Goal: Task Accomplishment & Management: Use online tool/utility

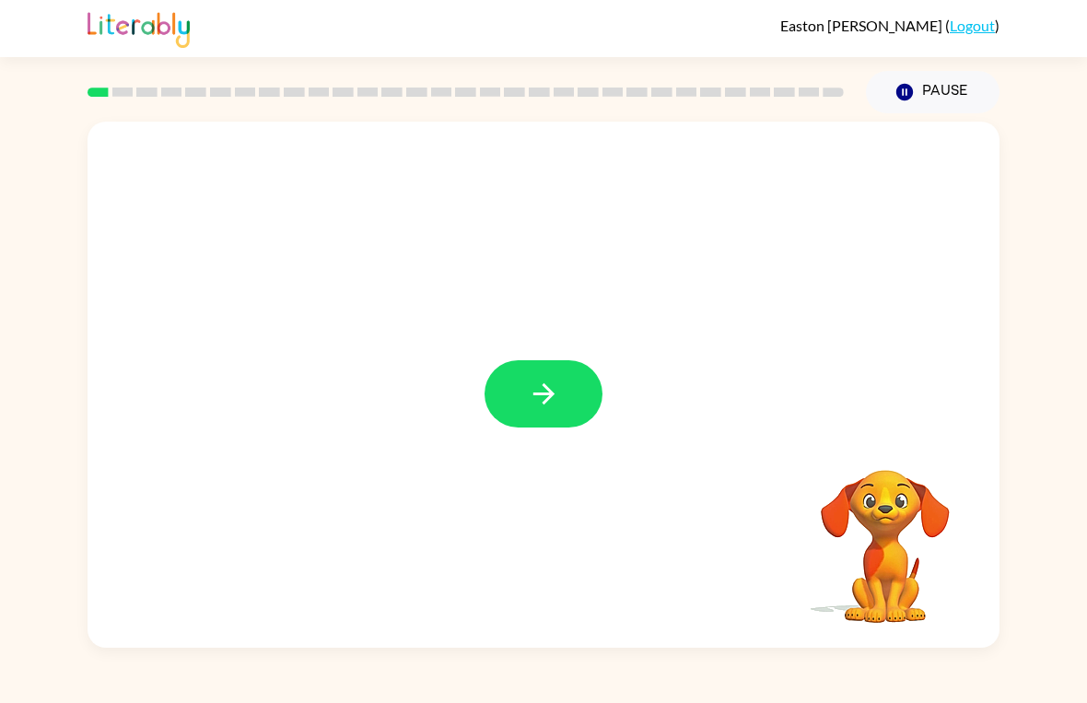
click at [531, 362] on button "button" at bounding box center [544, 393] width 118 height 67
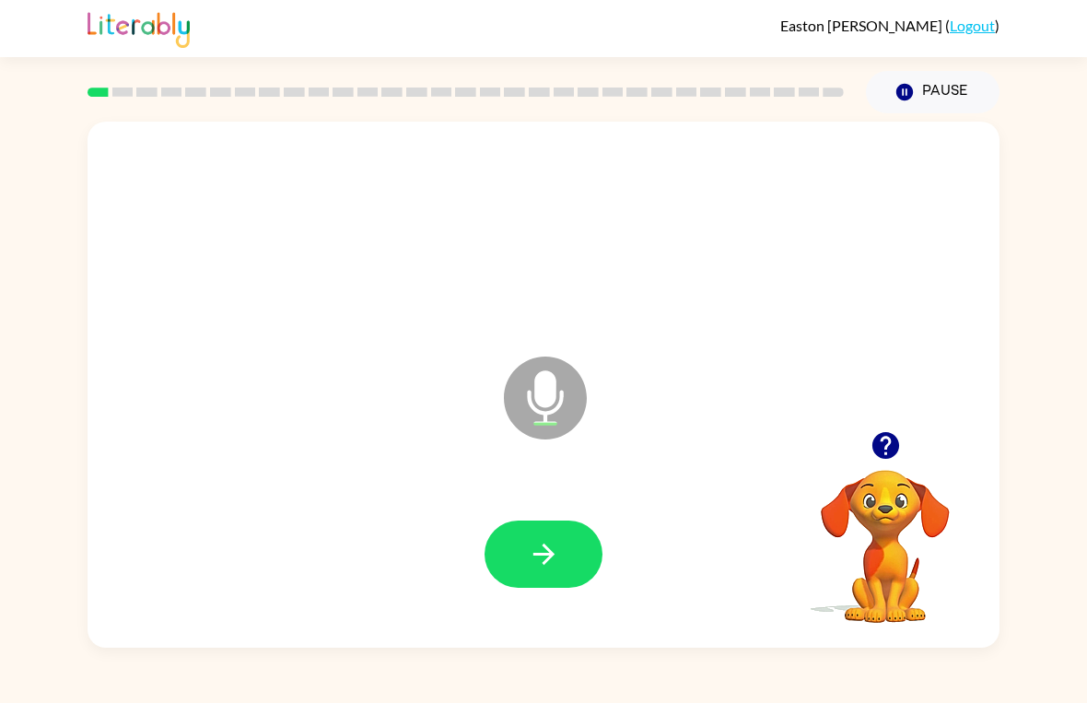
click at [537, 554] on icon "button" at bounding box center [543, 554] width 21 height 21
click at [569, 561] on button "button" at bounding box center [544, 554] width 118 height 67
click at [569, 558] on button "button" at bounding box center [544, 554] width 118 height 67
click at [558, 528] on button "button" at bounding box center [544, 554] width 118 height 67
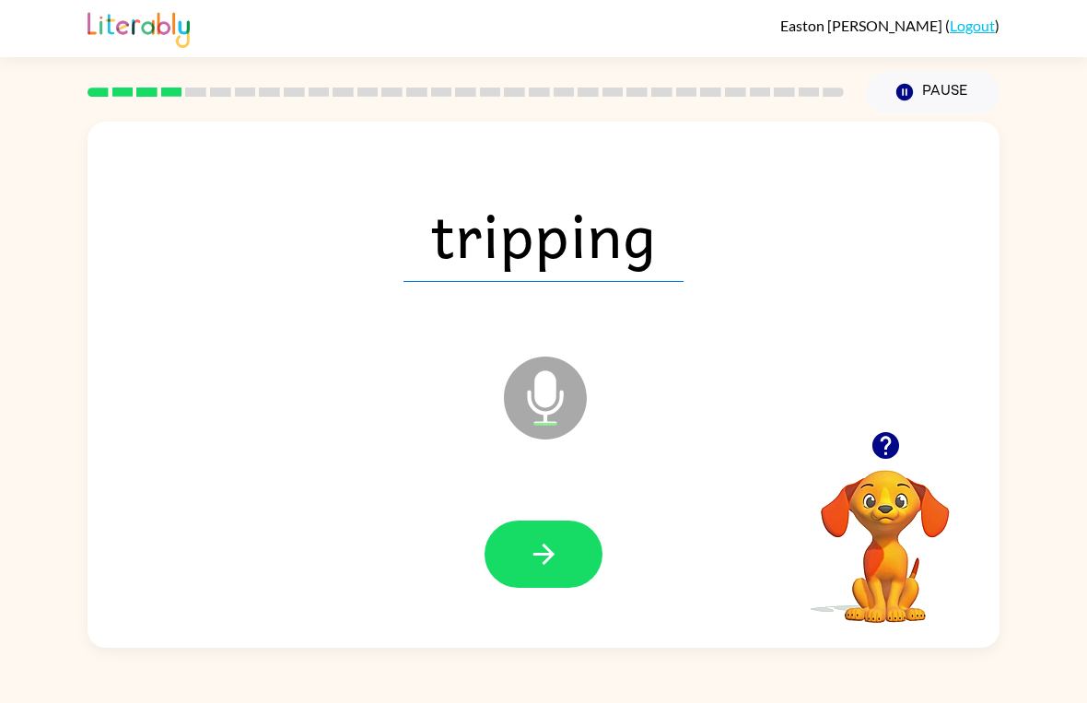
click at [566, 566] on button "button" at bounding box center [544, 554] width 118 height 67
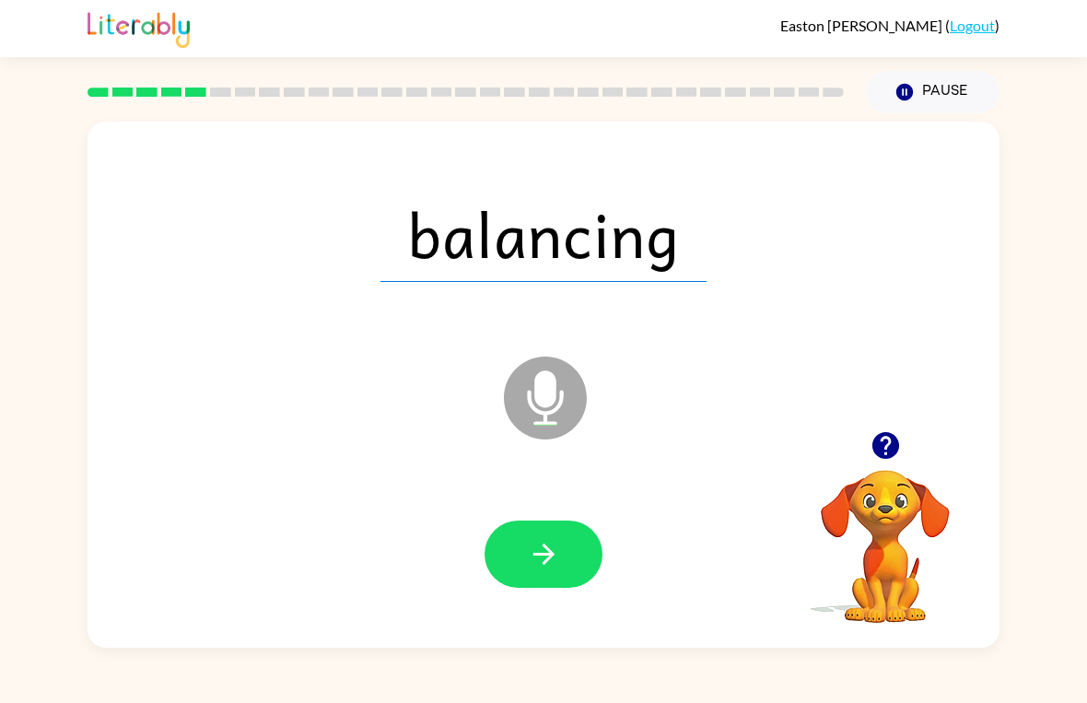
click at [569, 571] on button "button" at bounding box center [544, 554] width 118 height 67
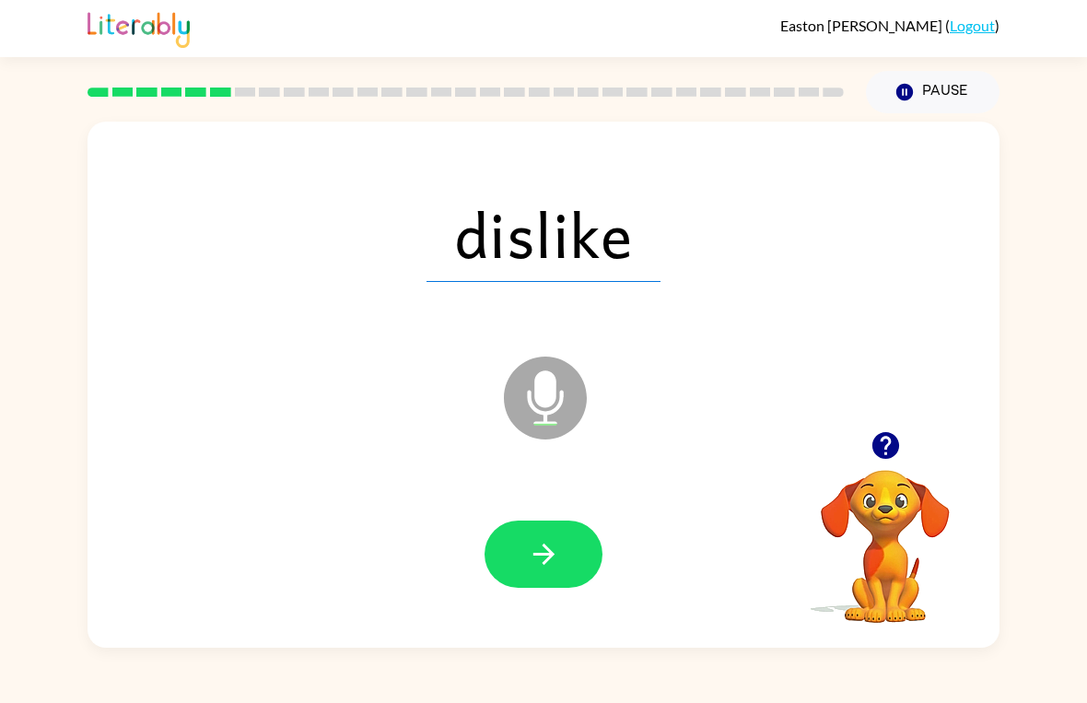
click at [558, 565] on icon "button" at bounding box center [544, 554] width 32 height 32
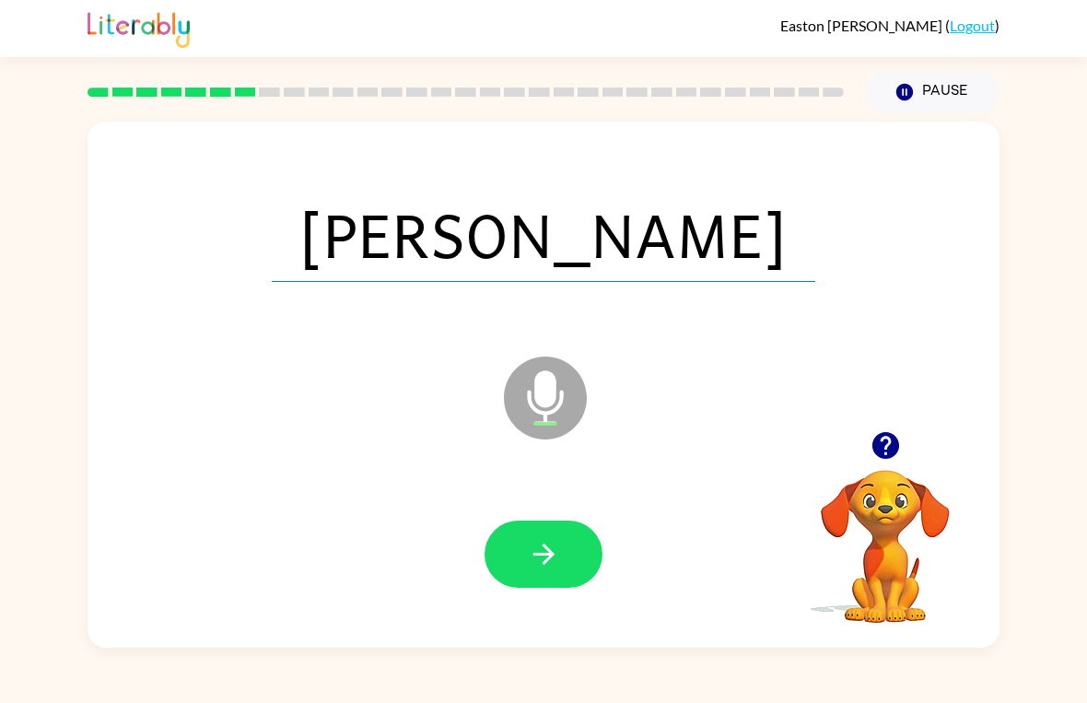
click at [571, 537] on button "button" at bounding box center [544, 554] width 118 height 67
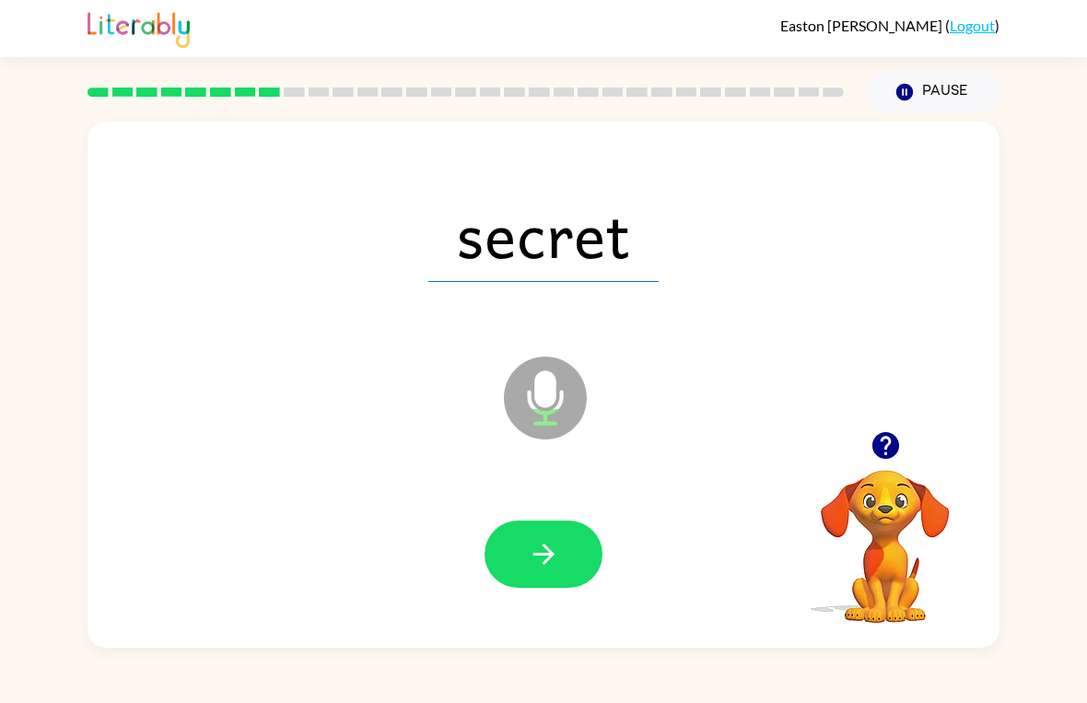
click at [551, 539] on icon "button" at bounding box center [544, 554] width 32 height 32
click at [535, 552] on icon "button" at bounding box center [544, 554] width 32 height 32
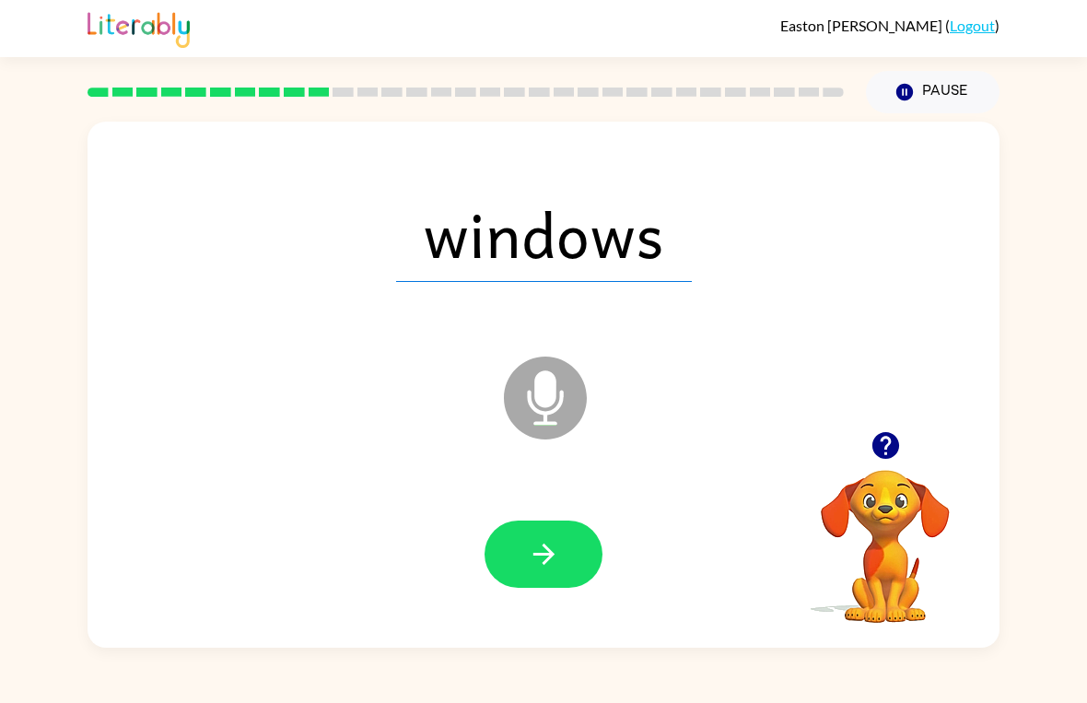
click at [563, 550] on button "button" at bounding box center [544, 554] width 118 height 67
click at [586, 541] on button "button" at bounding box center [544, 554] width 118 height 67
click at [550, 546] on icon "button" at bounding box center [544, 554] width 32 height 32
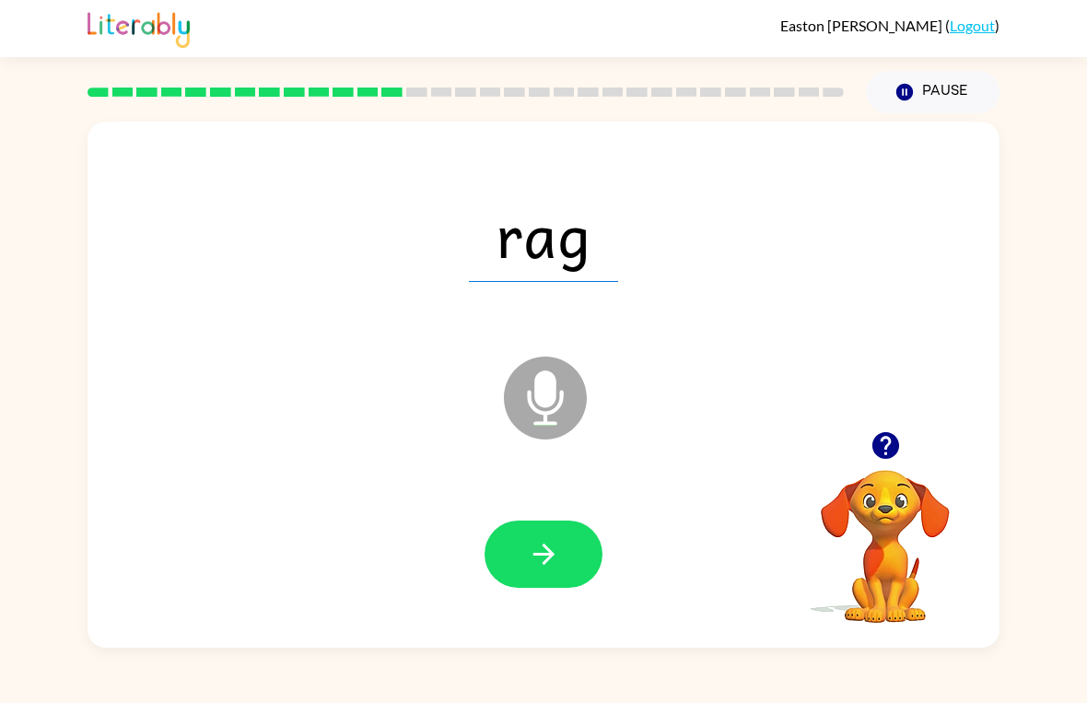
click at [568, 562] on button "button" at bounding box center [544, 554] width 118 height 67
click at [577, 533] on button "button" at bounding box center [544, 554] width 118 height 67
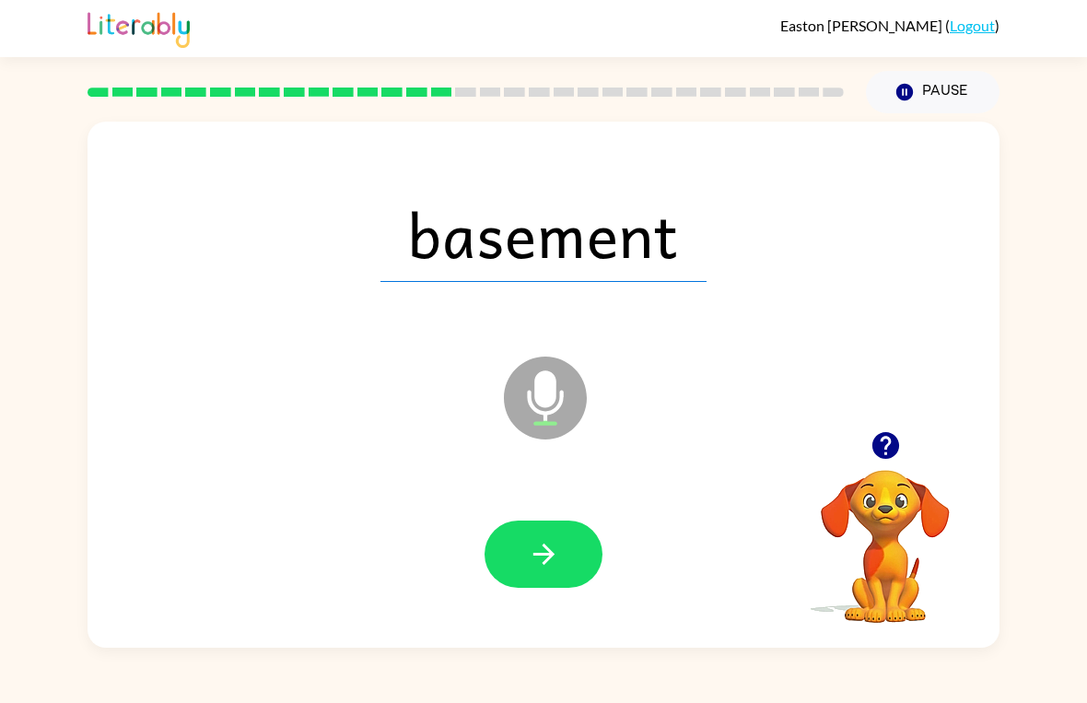
click at [542, 525] on button "button" at bounding box center [544, 554] width 118 height 67
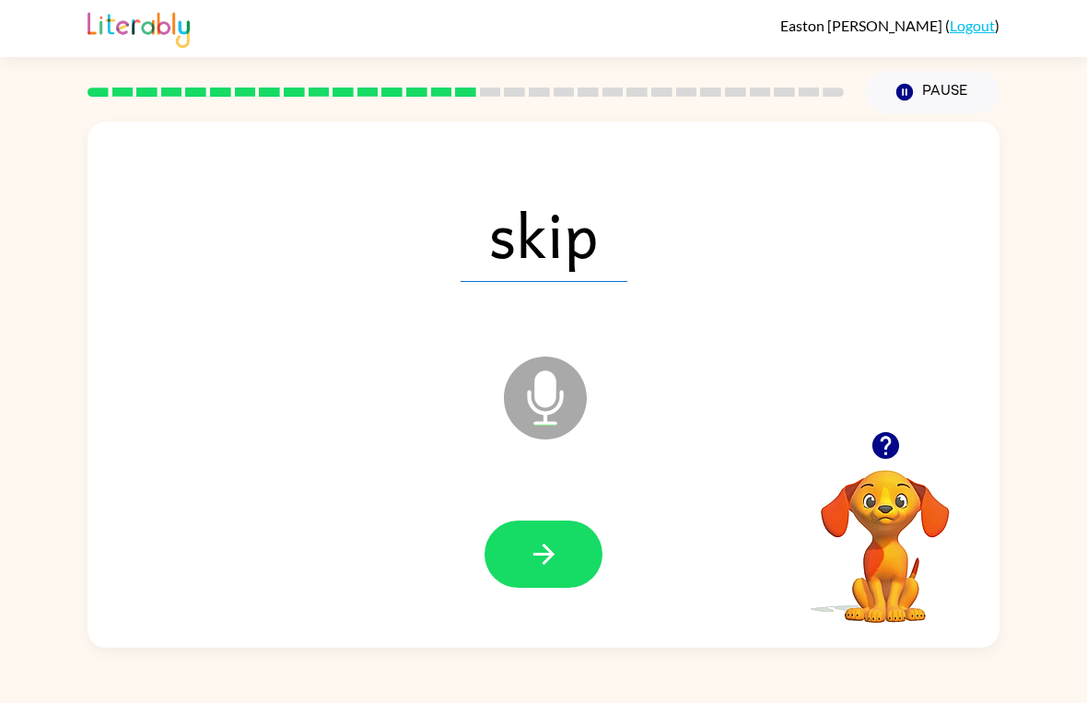
click at [551, 557] on icon "button" at bounding box center [543, 554] width 21 height 21
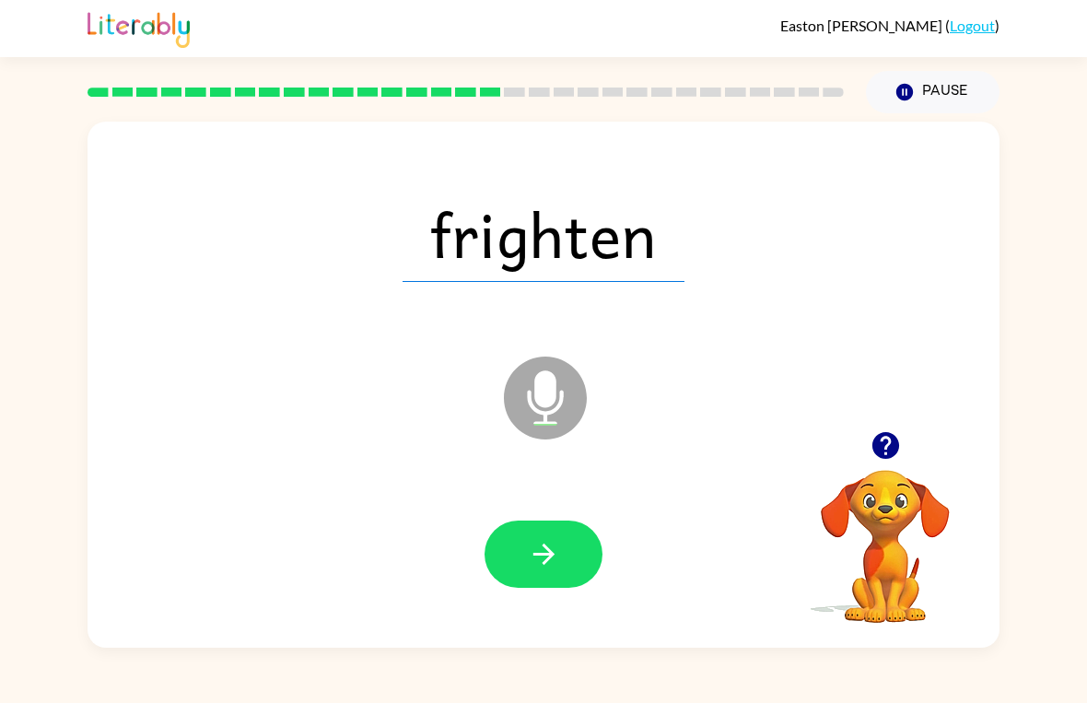
click at [545, 534] on button "button" at bounding box center [544, 554] width 118 height 67
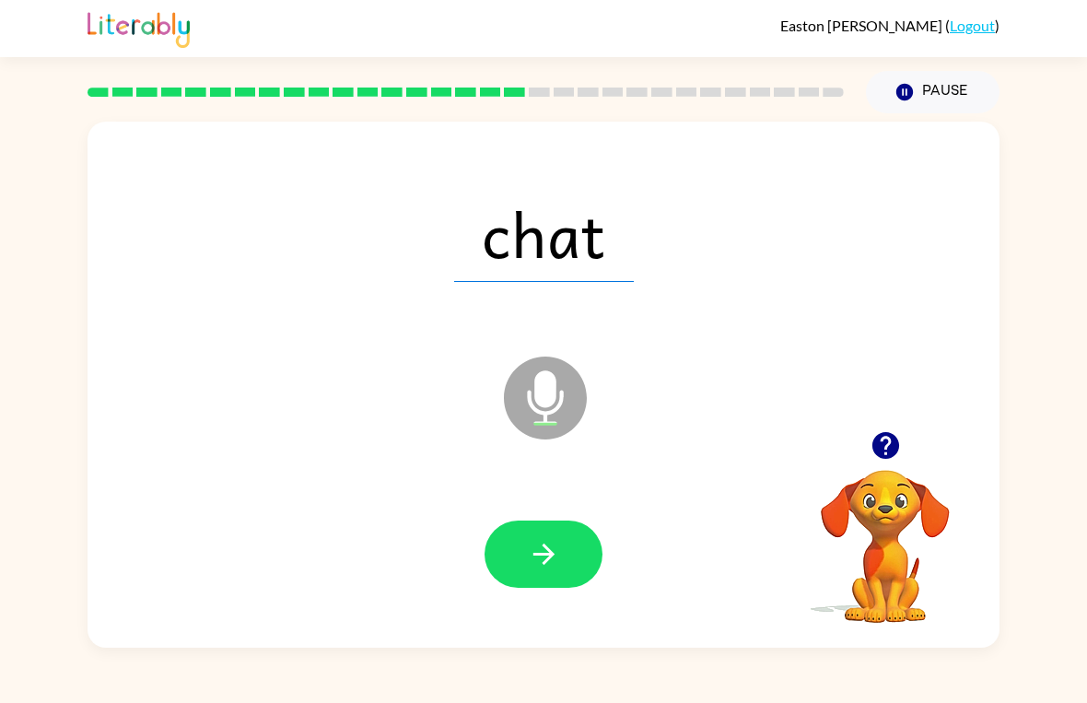
click at [525, 542] on button "button" at bounding box center [544, 554] width 118 height 67
click at [572, 566] on button "button" at bounding box center [544, 554] width 118 height 67
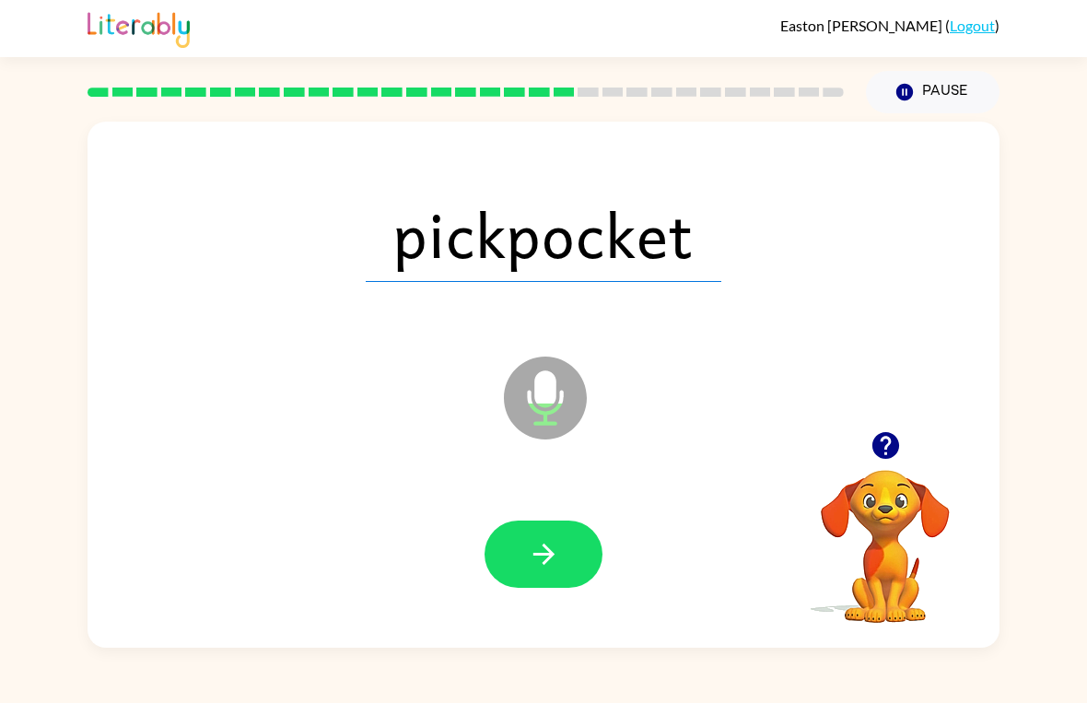
click at [561, 545] on button "button" at bounding box center [544, 554] width 118 height 67
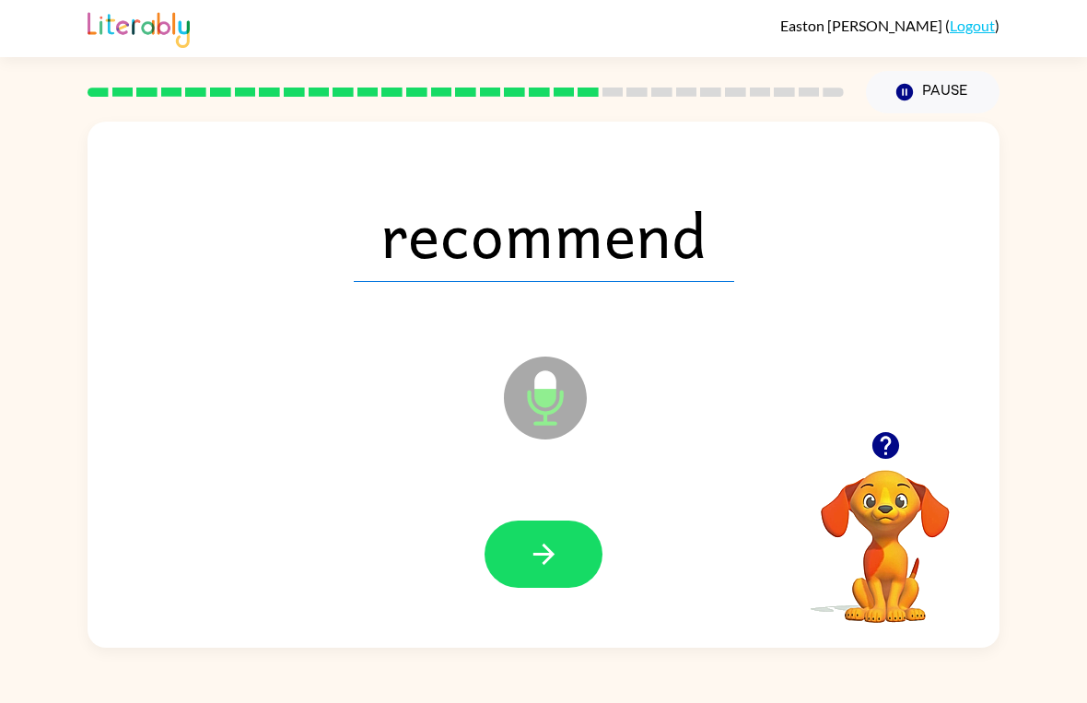
click at [554, 585] on button "button" at bounding box center [544, 554] width 118 height 67
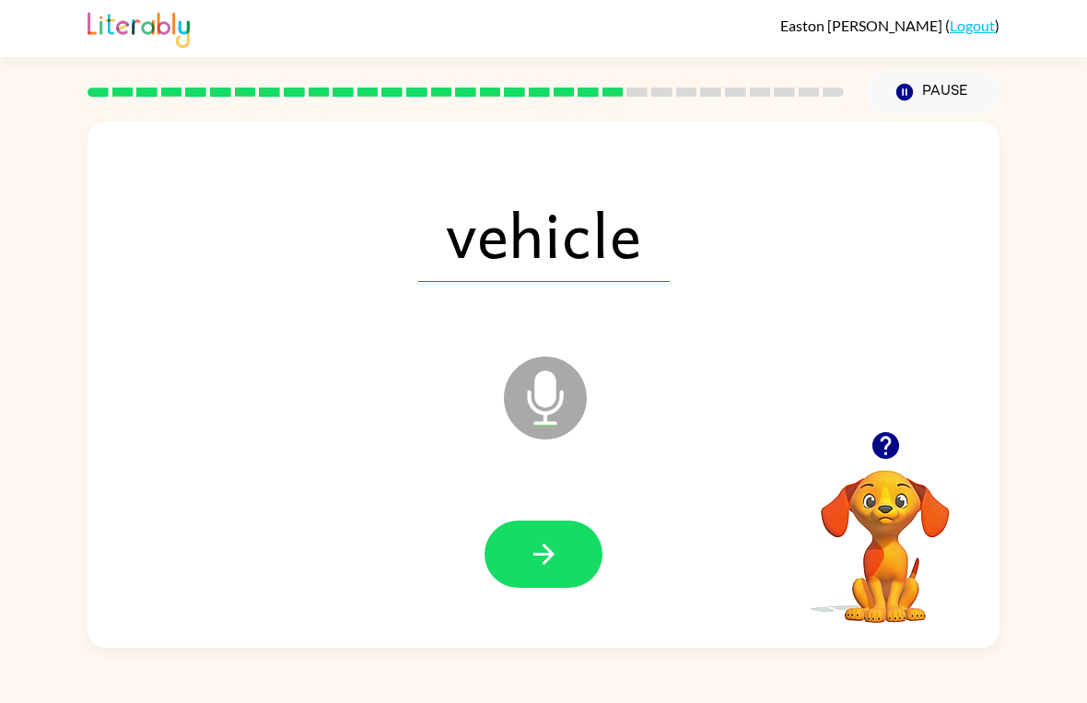
click at [539, 569] on icon "button" at bounding box center [544, 554] width 32 height 32
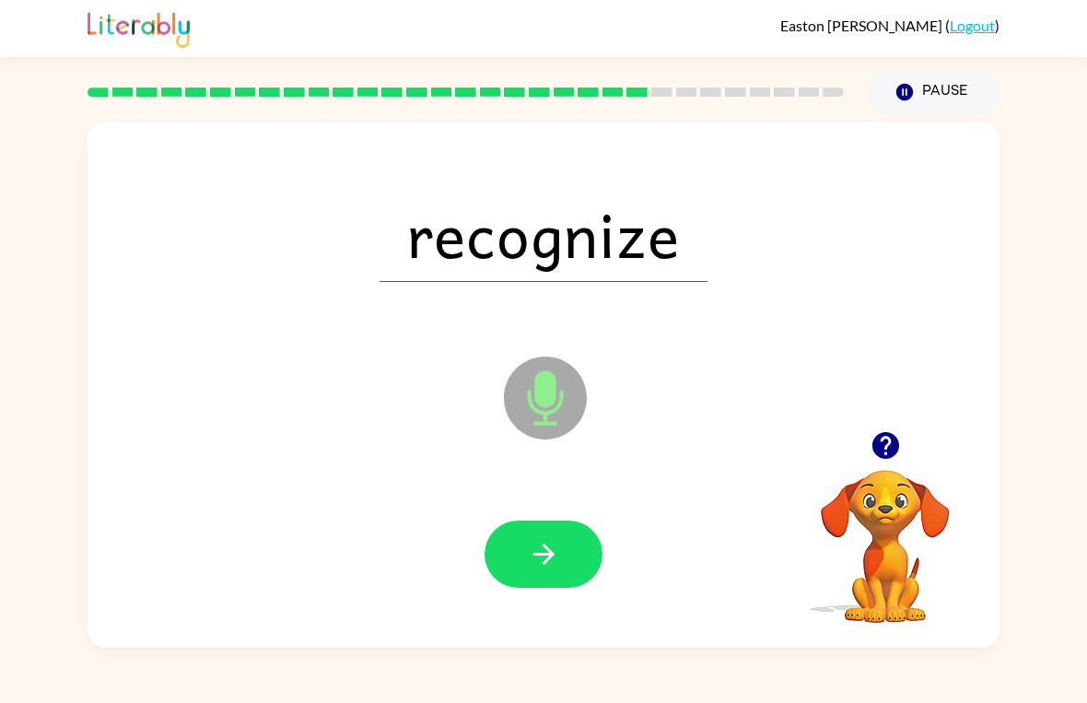
click at [546, 562] on icon "button" at bounding box center [543, 554] width 21 height 21
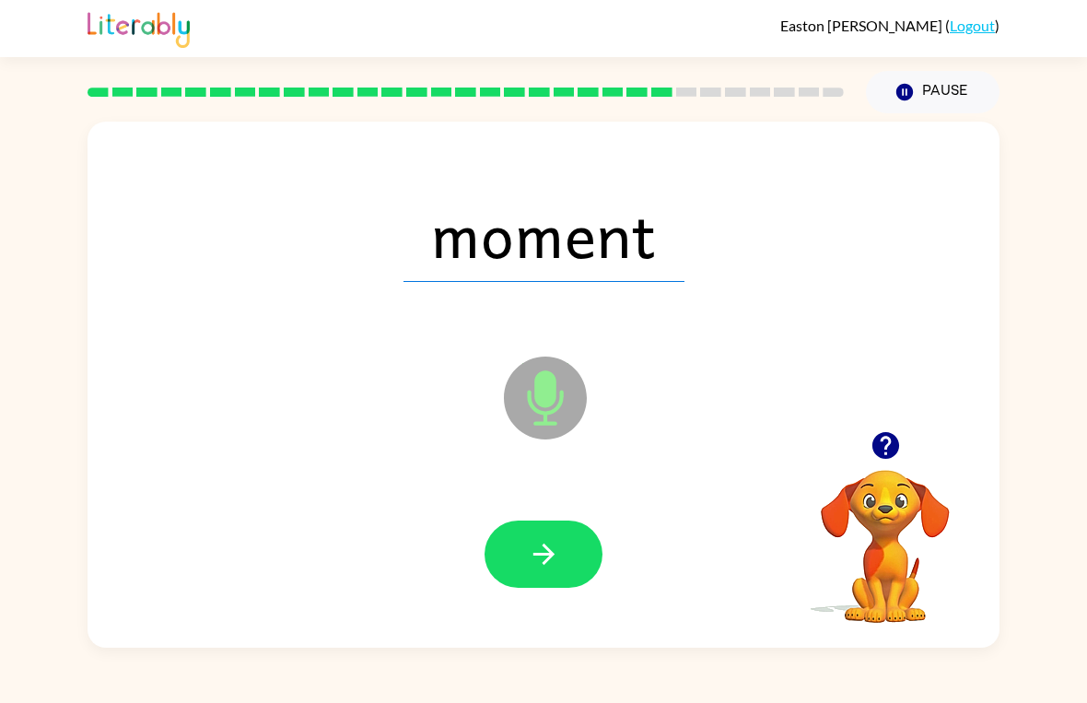
click at [557, 553] on icon "button" at bounding box center [544, 554] width 32 height 32
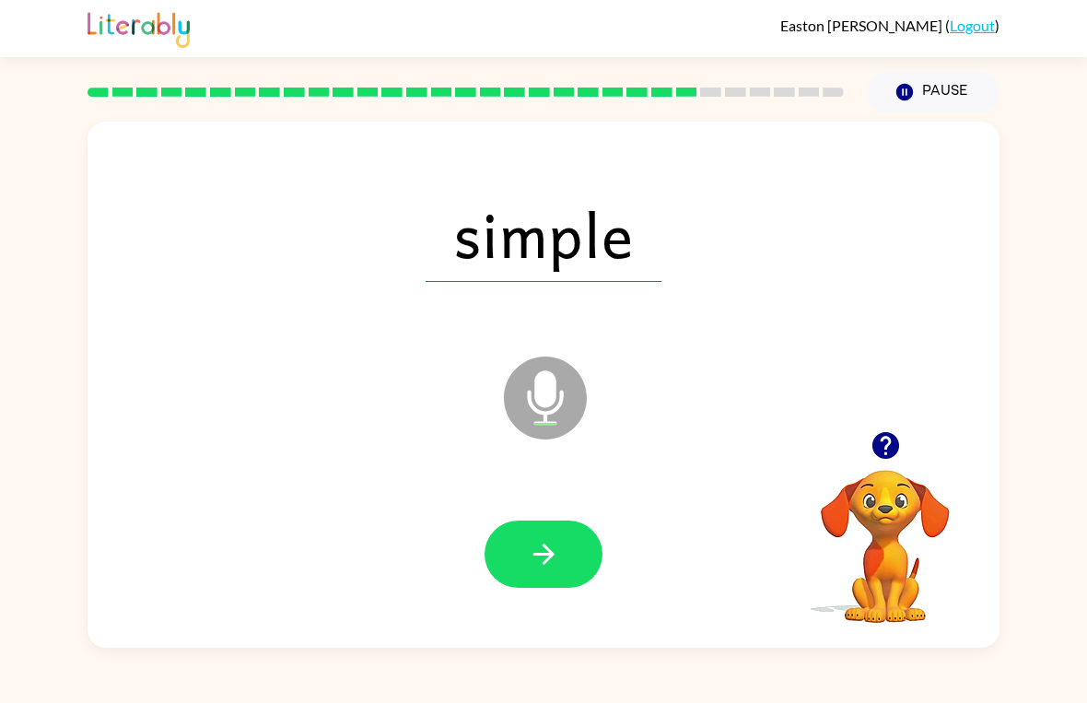
click at [579, 557] on button "button" at bounding box center [544, 554] width 118 height 67
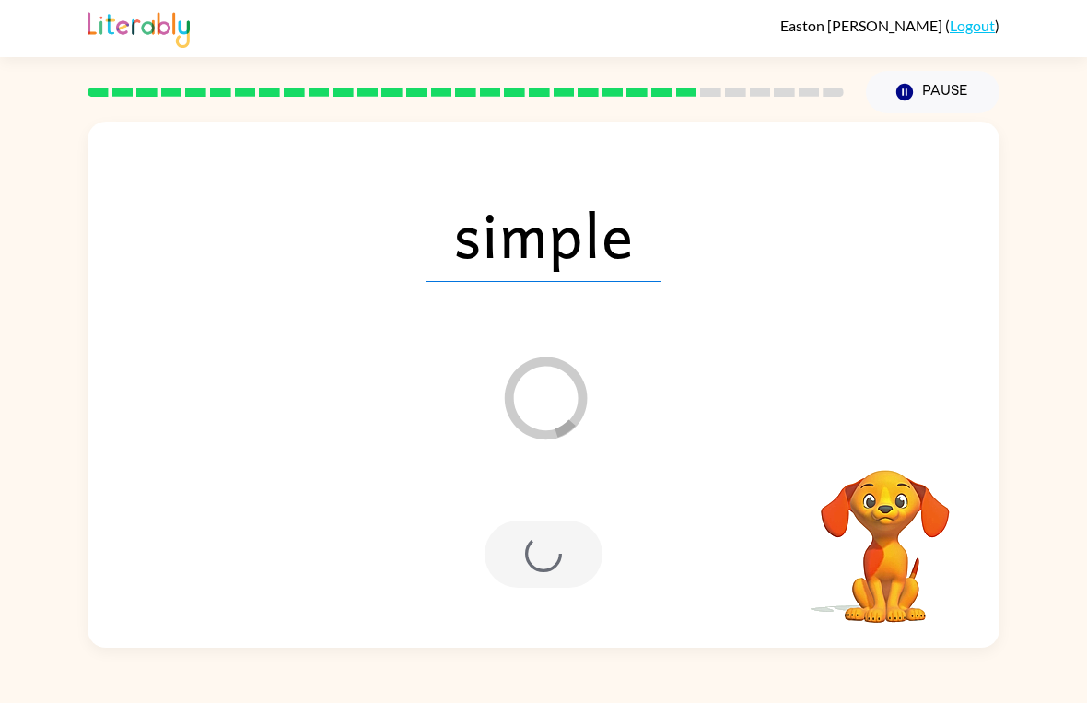
click at [904, 478] on video "Your browser must support playing .mp4 files to use Literably. Please try using…" at bounding box center [885, 533] width 184 height 184
click at [899, 579] on video "Your browser must support playing .mp4 files to use Literably. Please try using…" at bounding box center [885, 533] width 184 height 184
click at [567, 522] on div at bounding box center [544, 554] width 118 height 67
click at [551, 400] on icon "Loader Your response is being sent to our graders" at bounding box center [545, 398] width 111 height 111
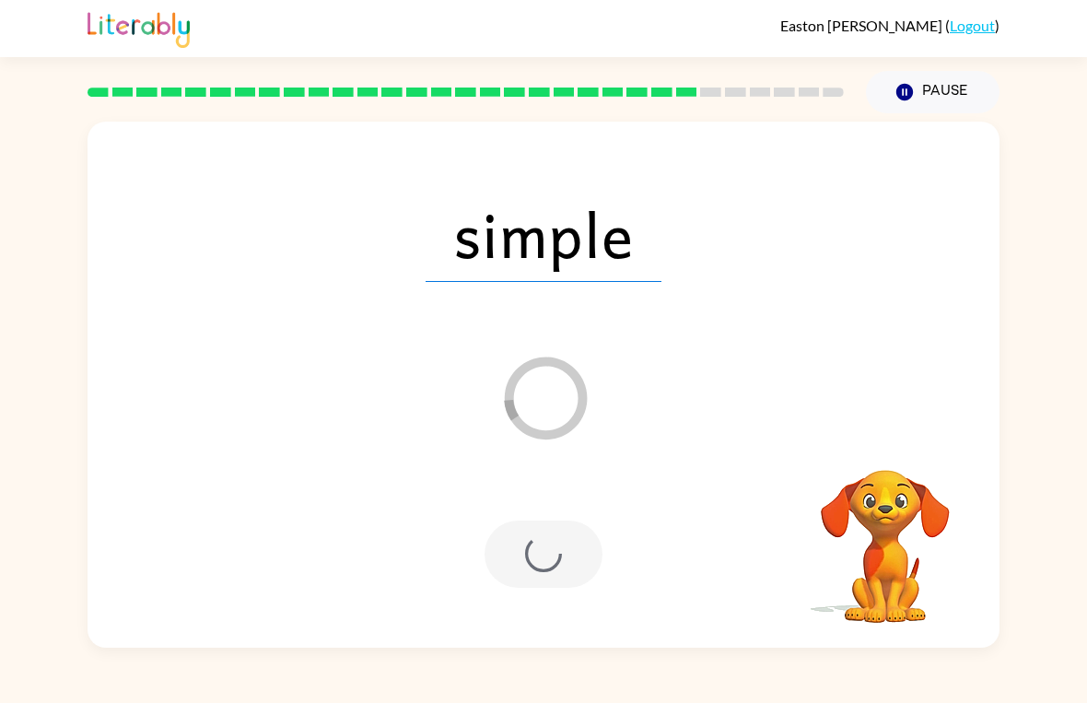
click at [551, 400] on icon "Loader Your response is being sent to our graders" at bounding box center [545, 398] width 111 height 111
click at [561, 552] on div at bounding box center [544, 554] width 118 height 67
click at [943, 96] on button "Pause Pause" at bounding box center [933, 92] width 134 height 42
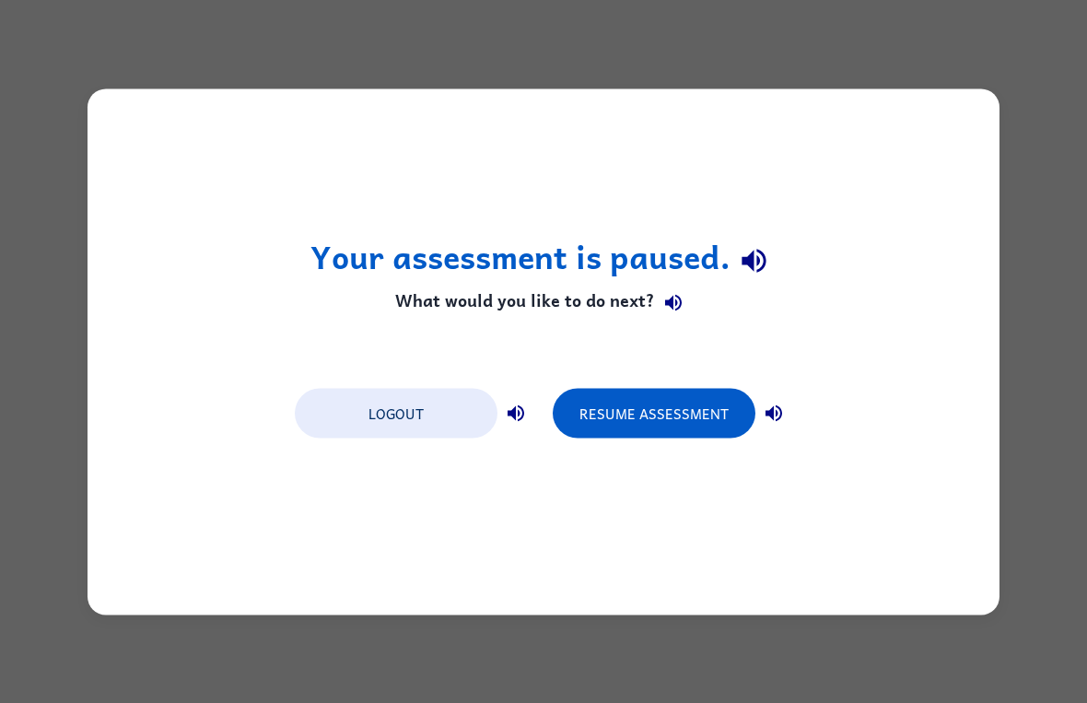
click at [677, 411] on button "Resume Assessment" at bounding box center [654, 413] width 203 height 50
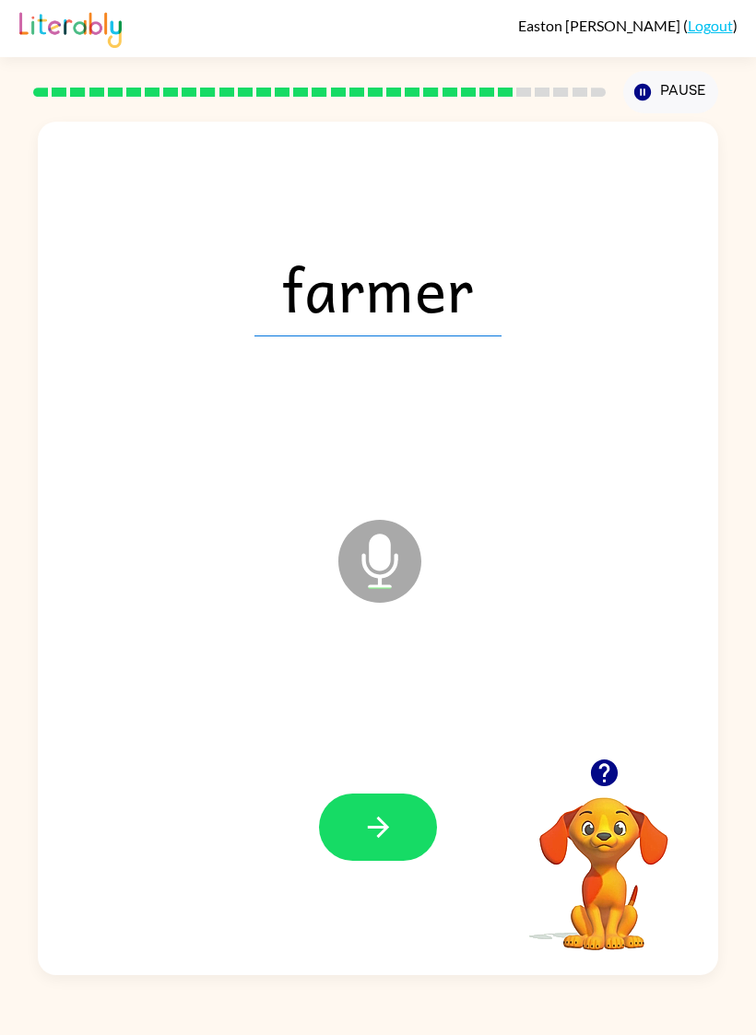
click at [386, 702] on icon "button" at bounding box center [378, 827] width 32 height 32
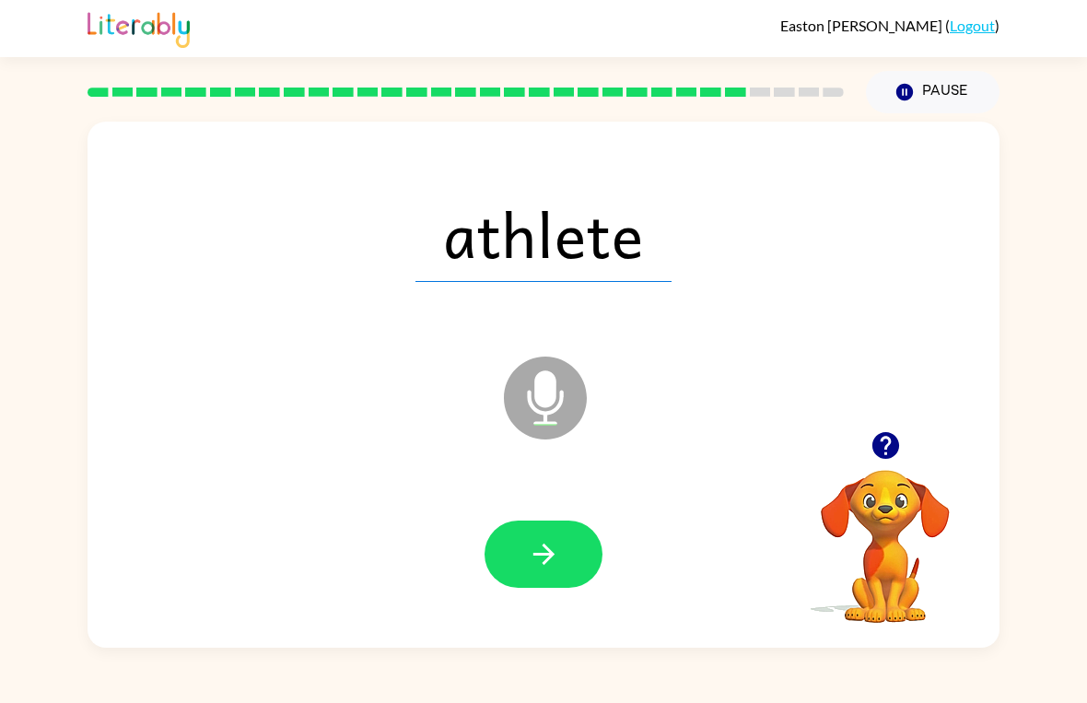
click at [552, 560] on icon "button" at bounding box center [544, 554] width 32 height 32
click at [534, 549] on icon "button" at bounding box center [544, 554] width 32 height 32
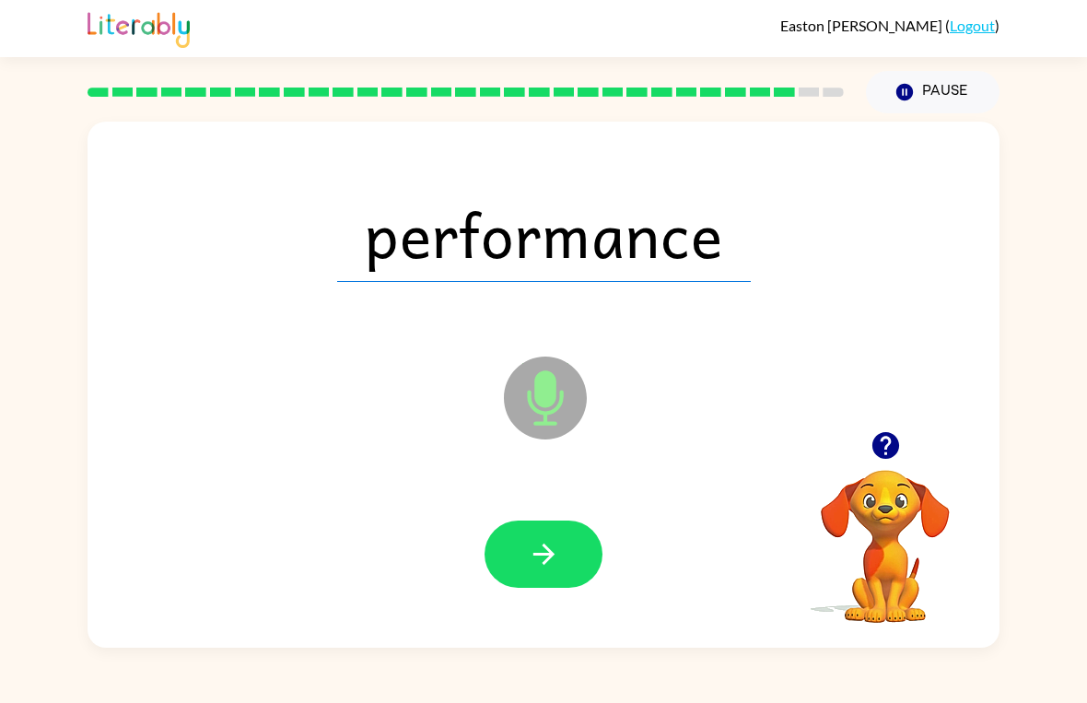
click at [550, 568] on icon "button" at bounding box center [544, 554] width 32 height 32
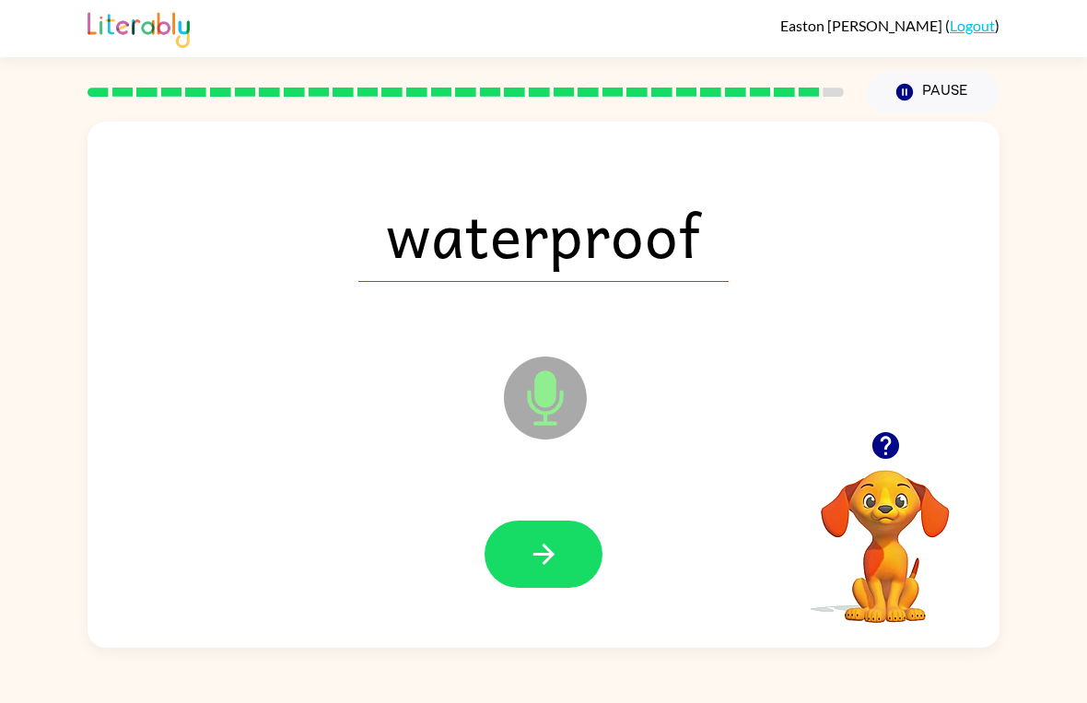
click at [580, 567] on button "button" at bounding box center [544, 554] width 118 height 67
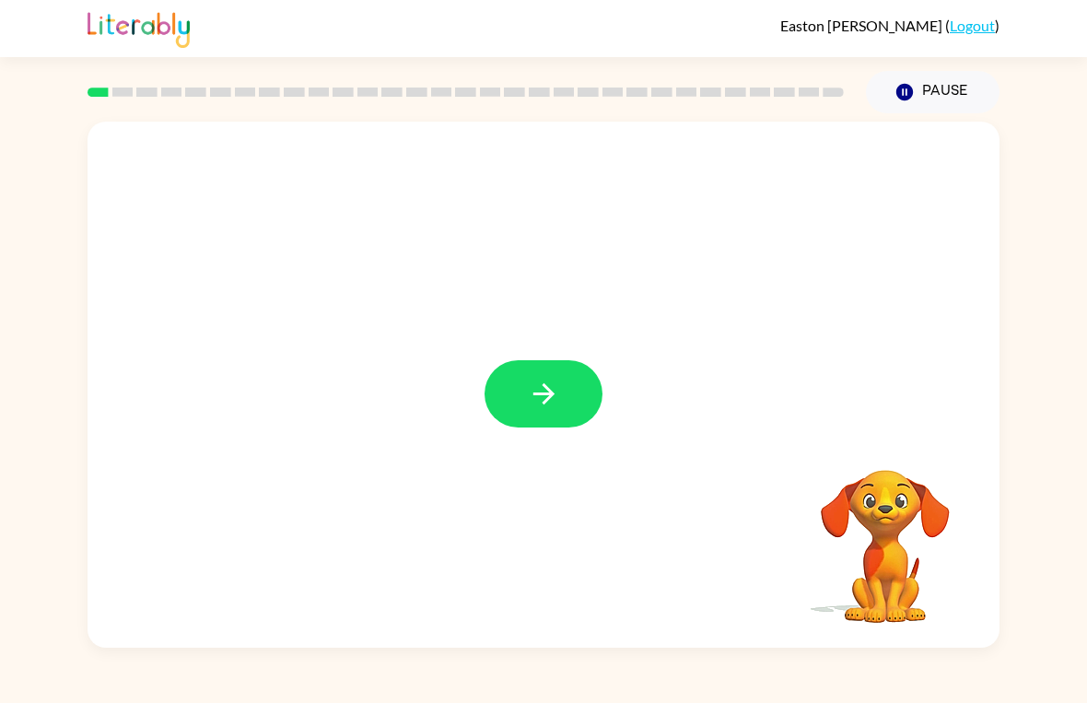
click at [557, 428] on button "button" at bounding box center [544, 393] width 118 height 67
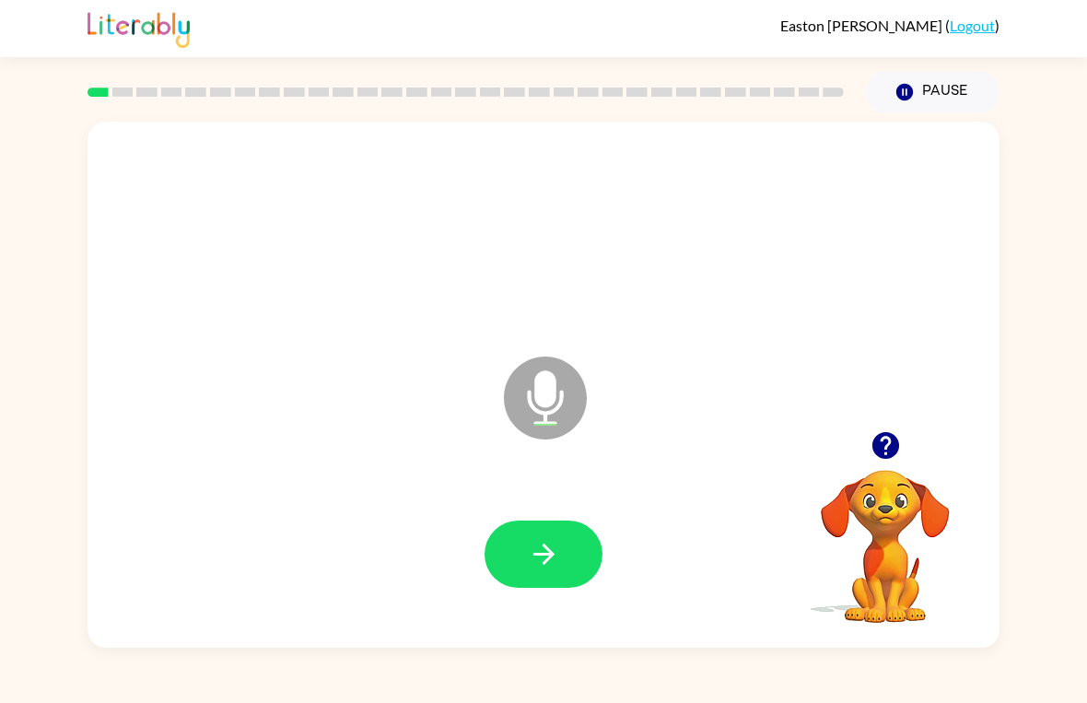
click at [522, 552] on button "button" at bounding box center [544, 554] width 118 height 67
click at [539, 547] on icon "button" at bounding box center [544, 554] width 32 height 32
click at [572, 543] on button "button" at bounding box center [544, 554] width 118 height 67
click at [557, 551] on icon "button" at bounding box center [544, 554] width 32 height 32
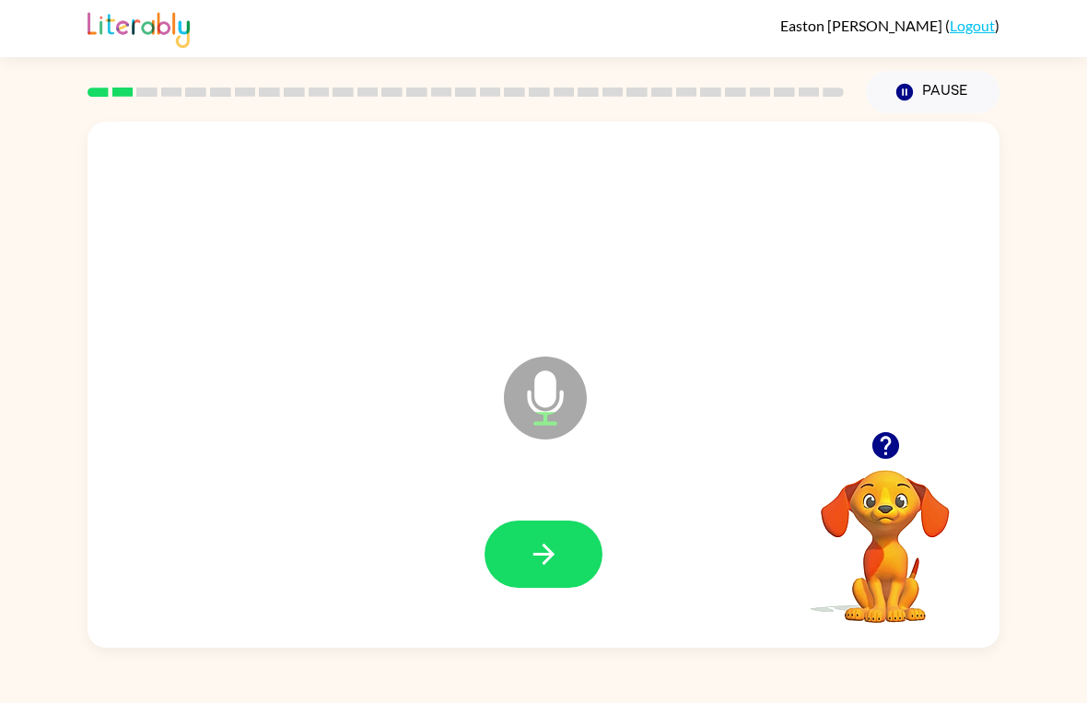
click at [598, 558] on button "button" at bounding box center [544, 554] width 118 height 67
click at [555, 536] on button "button" at bounding box center [544, 554] width 118 height 67
click at [505, 572] on button "button" at bounding box center [544, 554] width 118 height 67
click at [572, 551] on button "button" at bounding box center [544, 554] width 118 height 67
click at [542, 545] on icon "button" at bounding box center [544, 554] width 32 height 32
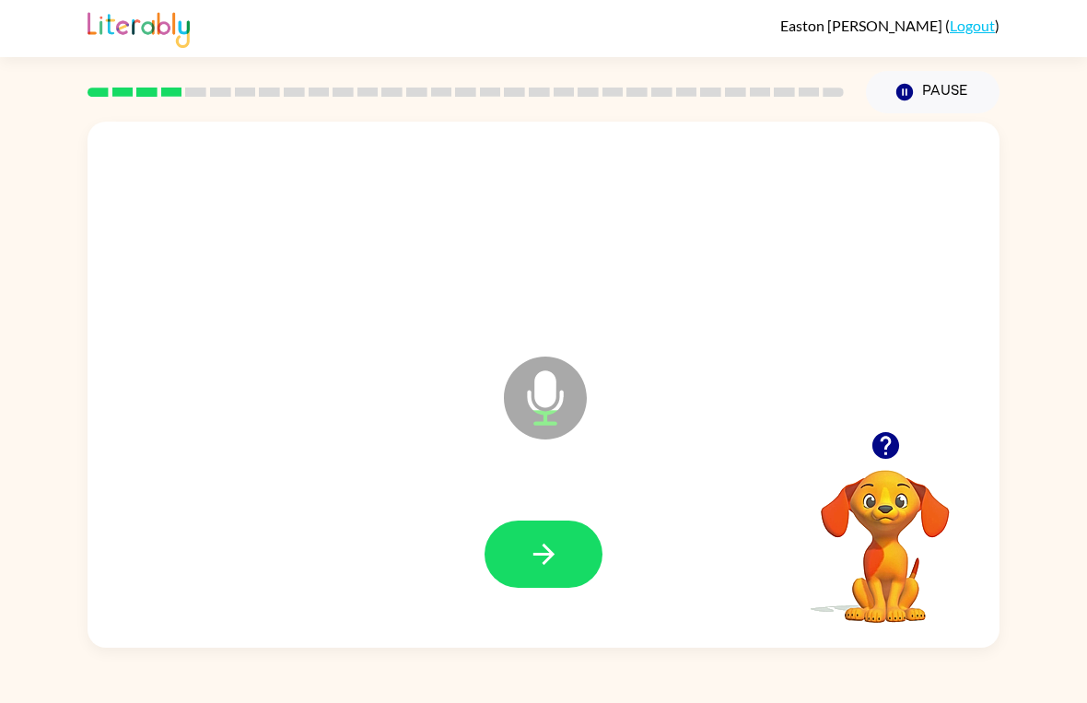
click at [529, 538] on icon "button" at bounding box center [544, 554] width 32 height 32
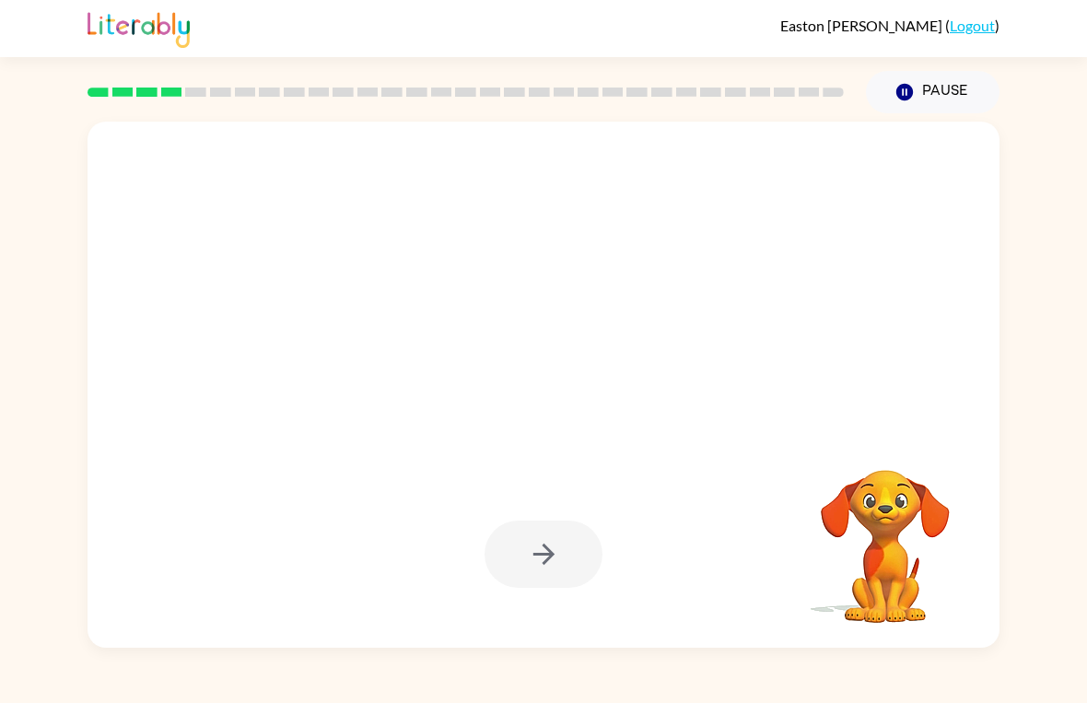
click at [534, 598] on div at bounding box center [543, 554] width 875 height 151
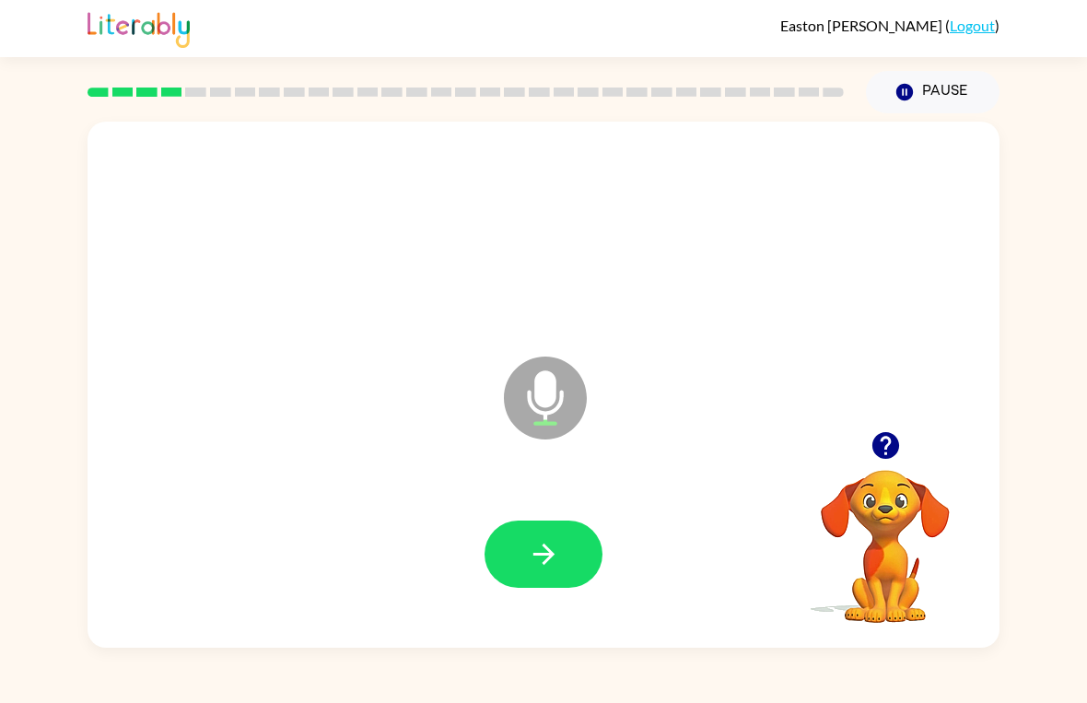
click at [523, 547] on button "button" at bounding box center [544, 554] width 118 height 67
click at [547, 528] on button "button" at bounding box center [544, 554] width 118 height 67
click at [548, 534] on button "button" at bounding box center [544, 554] width 118 height 67
click at [544, 558] on icon "button" at bounding box center [544, 554] width 32 height 32
click at [549, 527] on button "button" at bounding box center [544, 554] width 118 height 67
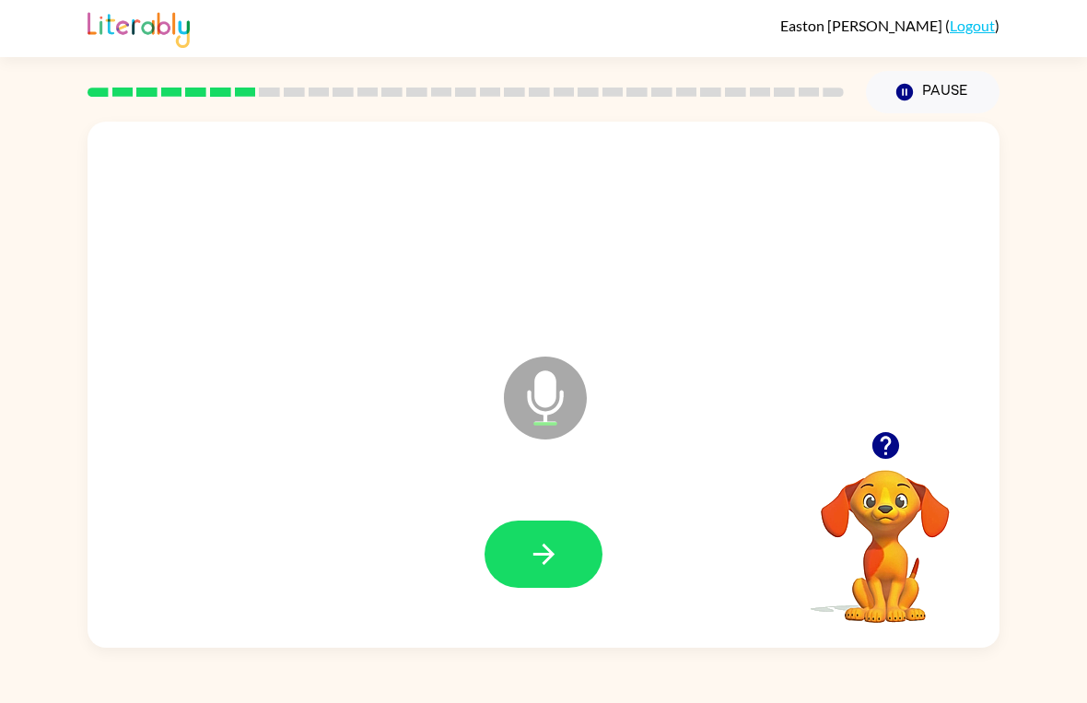
click at [526, 562] on button "button" at bounding box center [544, 554] width 118 height 67
click at [559, 550] on icon "button" at bounding box center [544, 554] width 32 height 32
click at [569, 546] on button "button" at bounding box center [544, 554] width 118 height 67
click at [573, 539] on button "button" at bounding box center [544, 554] width 118 height 67
click at [886, 440] on icon "button" at bounding box center [885, 445] width 27 height 27
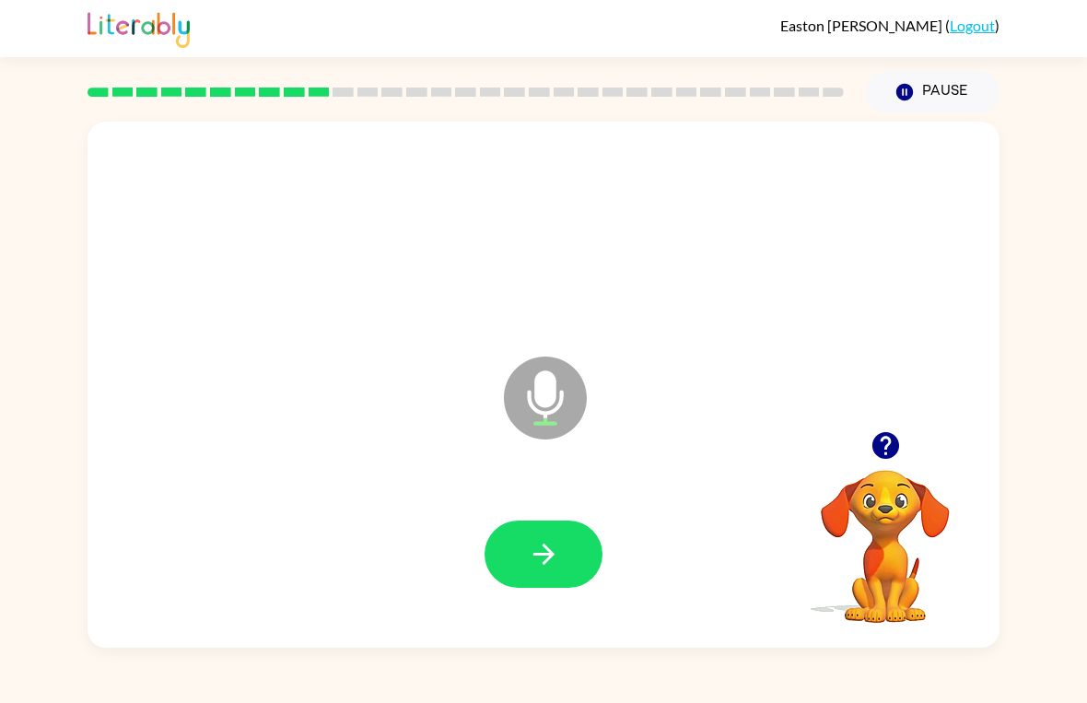
click at [548, 602] on div at bounding box center [543, 554] width 875 height 151
click at [573, 559] on button "button" at bounding box center [544, 554] width 118 height 67
click at [525, 558] on button "button" at bounding box center [544, 554] width 118 height 67
click at [211, 690] on div "Easton [PERSON_NAME] ( Logout ) Pause Pause Microphone The Microphone is here w…" at bounding box center [543, 351] width 1087 height 703
click at [562, 586] on button "button" at bounding box center [544, 554] width 118 height 67
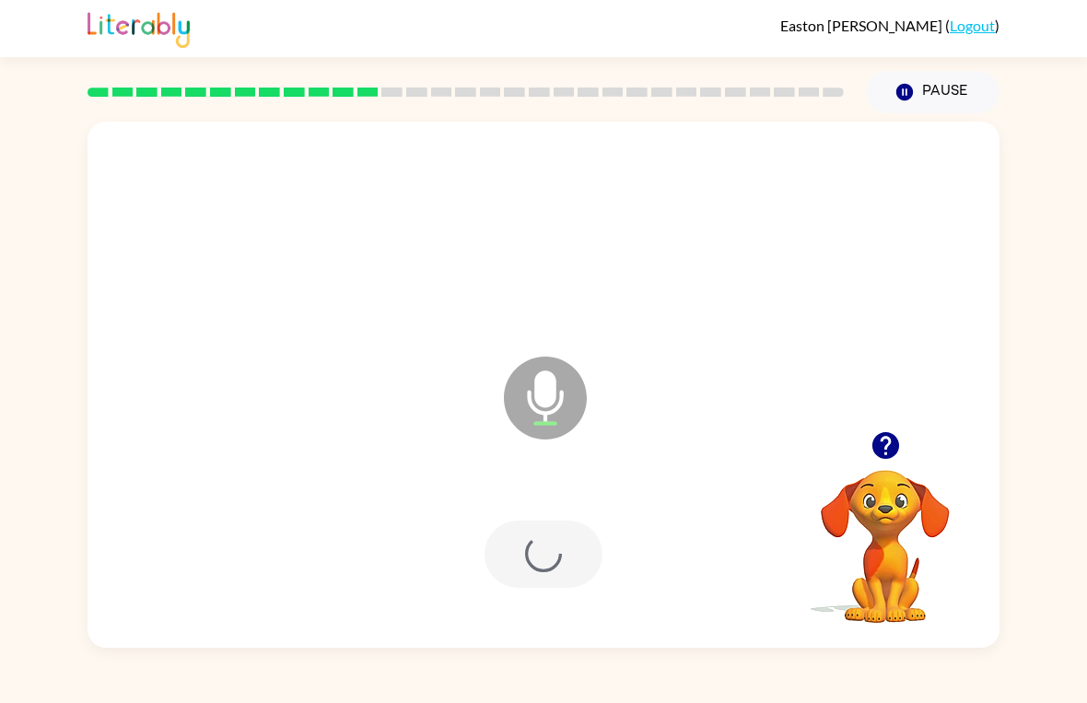
click at [568, 592] on div at bounding box center [543, 554] width 875 height 151
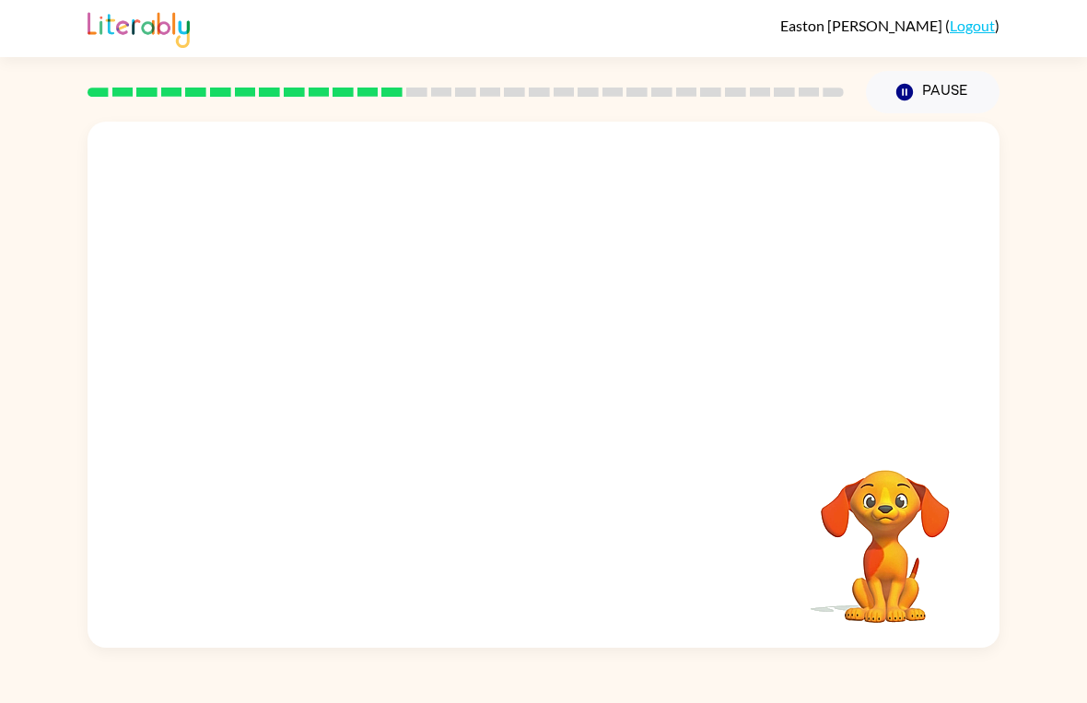
click at [874, 531] on video "Your browser must support playing .mp4 files to use Literably. Please try using…" at bounding box center [885, 533] width 184 height 184
click at [862, 508] on video "Your browser must support playing .mp4 files to use Literably. Please try using…" at bounding box center [885, 533] width 184 height 184
click at [861, 508] on video "Your browser must support playing .mp4 files to use Literably. Please try using…" at bounding box center [885, 533] width 184 height 184
click at [880, 492] on video "Your browser must support playing .mp4 files to use Literably. Please try using…" at bounding box center [885, 533] width 184 height 184
click at [872, 547] on video "Your browser must support playing .mp4 files to use Literably. Please try using…" at bounding box center [885, 533] width 184 height 184
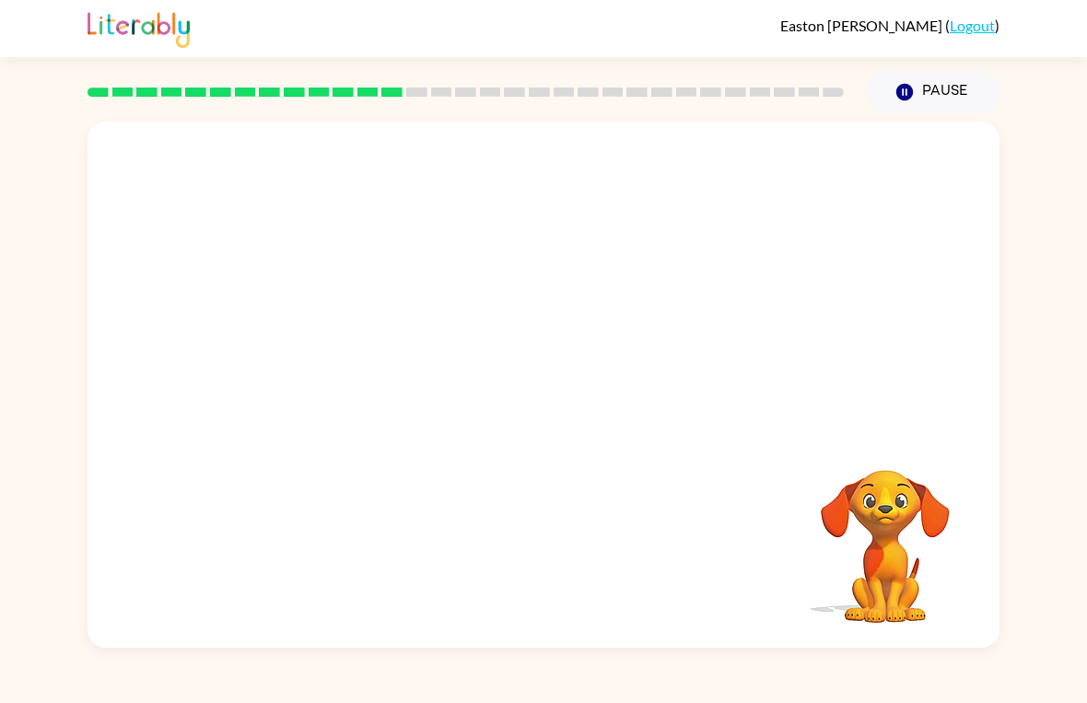
click at [886, 491] on video "Your browser must support playing .mp4 files to use Literably. Please try using…" at bounding box center [885, 533] width 184 height 184
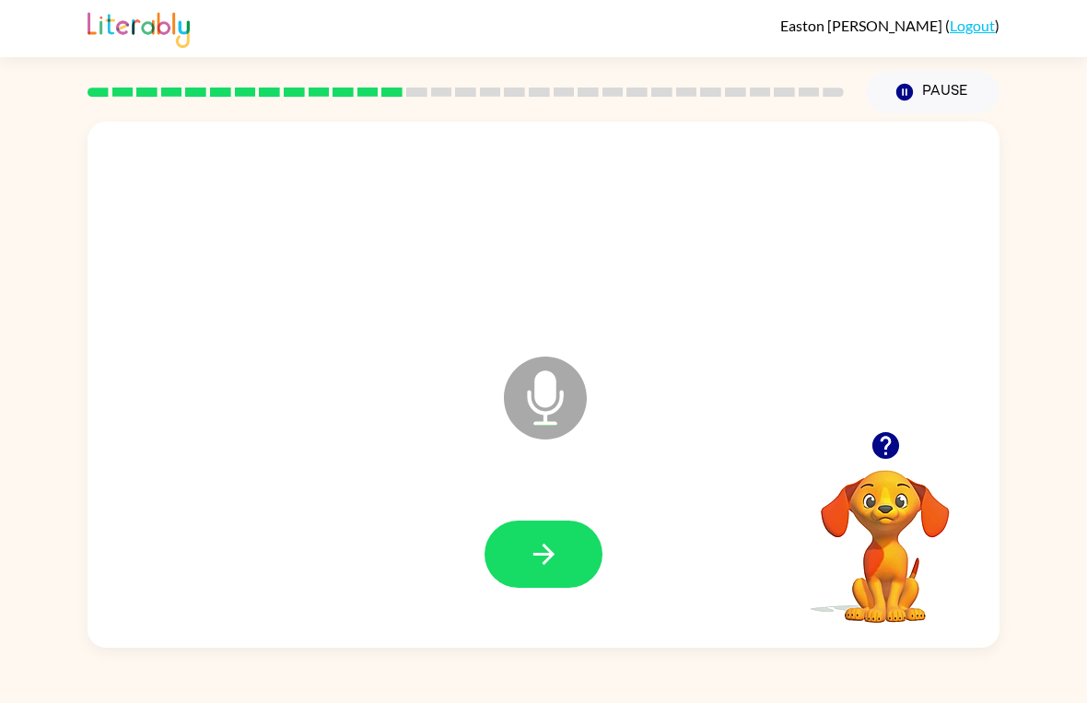
click at [566, 541] on button "button" at bounding box center [544, 554] width 118 height 67
click at [584, 530] on button "button" at bounding box center [544, 554] width 118 height 67
click at [563, 556] on button "button" at bounding box center [544, 554] width 118 height 67
click at [559, 539] on icon "button" at bounding box center [544, 554] width 32 height 32
click at [549, 579] on button "button" at bounding box center [544, 554] width 118 height 67
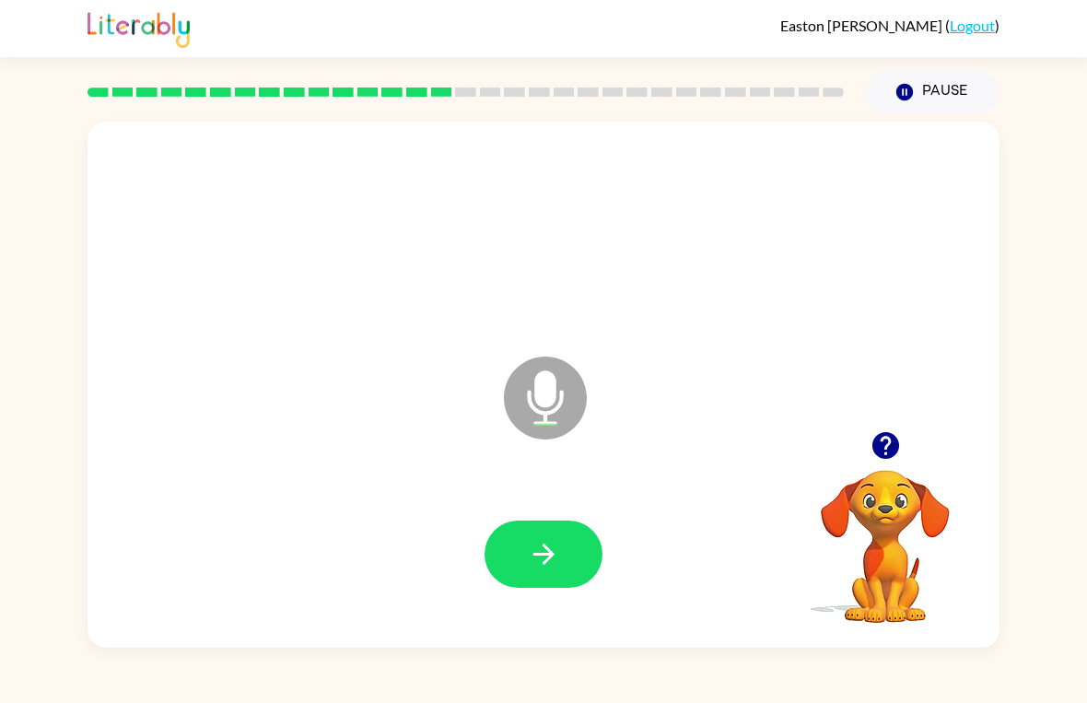
click at [506, 548] on button "button" at bounding box center [544, 554] width 118 height 67
click at [556, 532] on button "button" at bounding box center [544, 554] width 118 height 67
click at [550, 552] on icon "button" at bounding box center [543, 554] width 21 height 21
click at [526, 540] on button "button" at bounding box center [544, 554] width 118 height 67
click at [566, 523] on button "button" at bounding box center [544, 554] width 118 height 67
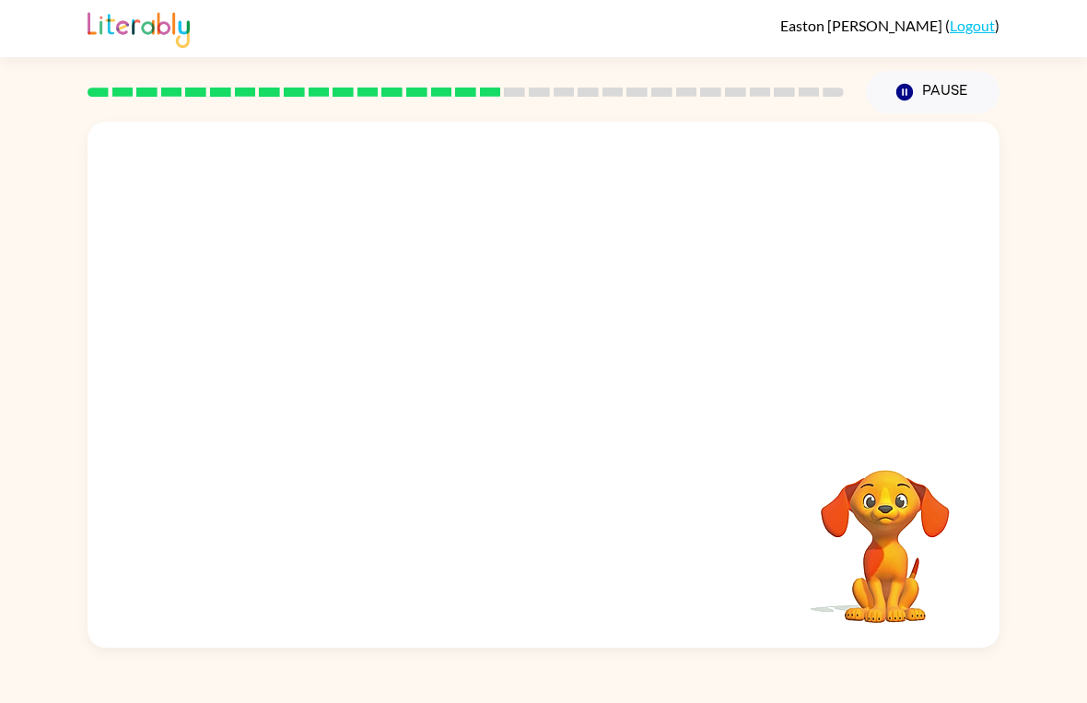
click at [1038, 166] on div "Your browser must support playing .mp4 files to use Literably. Please try using…" at bounding box center [543, 380] width 1087 height 534
click at [1050, 194] on div "Your browser must support playing .mp4 files to use Literably. Please try using…" at bounding box center [543, 380] width 1087 height 534
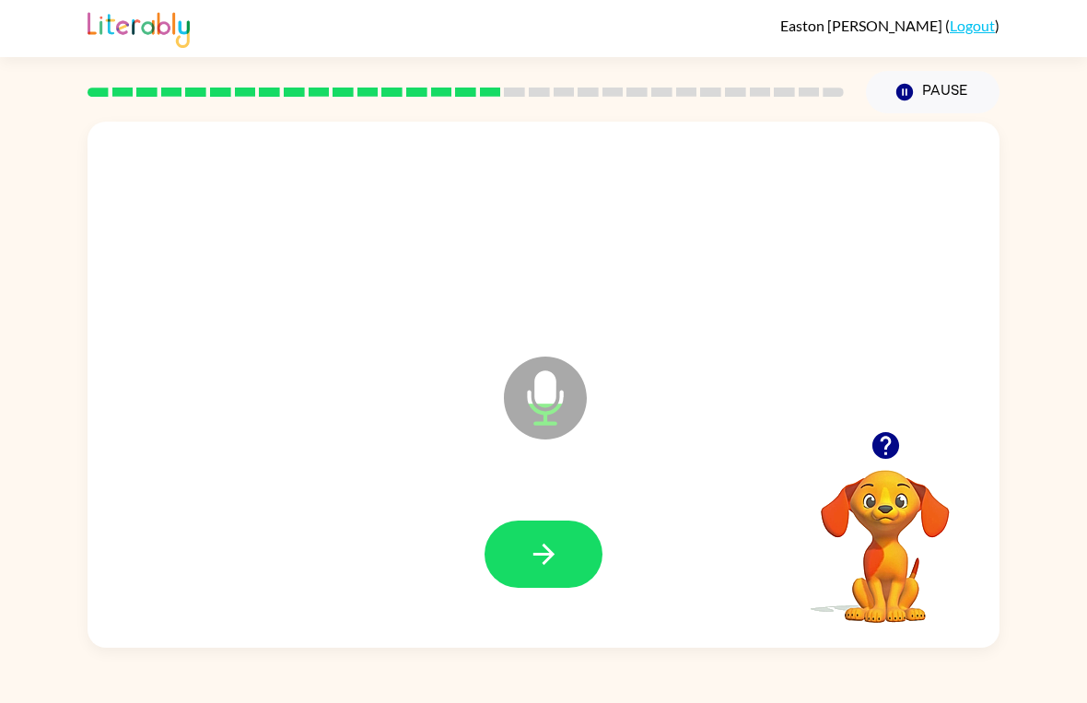
click at [518, 539] on button "button" at bounding box center [544, 554] width 118 height 67
click at [575, 544] on button "button" at bounding box center [544, 554] width 118 height 67
click at [555, 552] on icon "button" at bounding box center [544, 554] width 32 height 32
click at [526, 569] on button "button" at bounding box center [544, 554] width 118 height 67
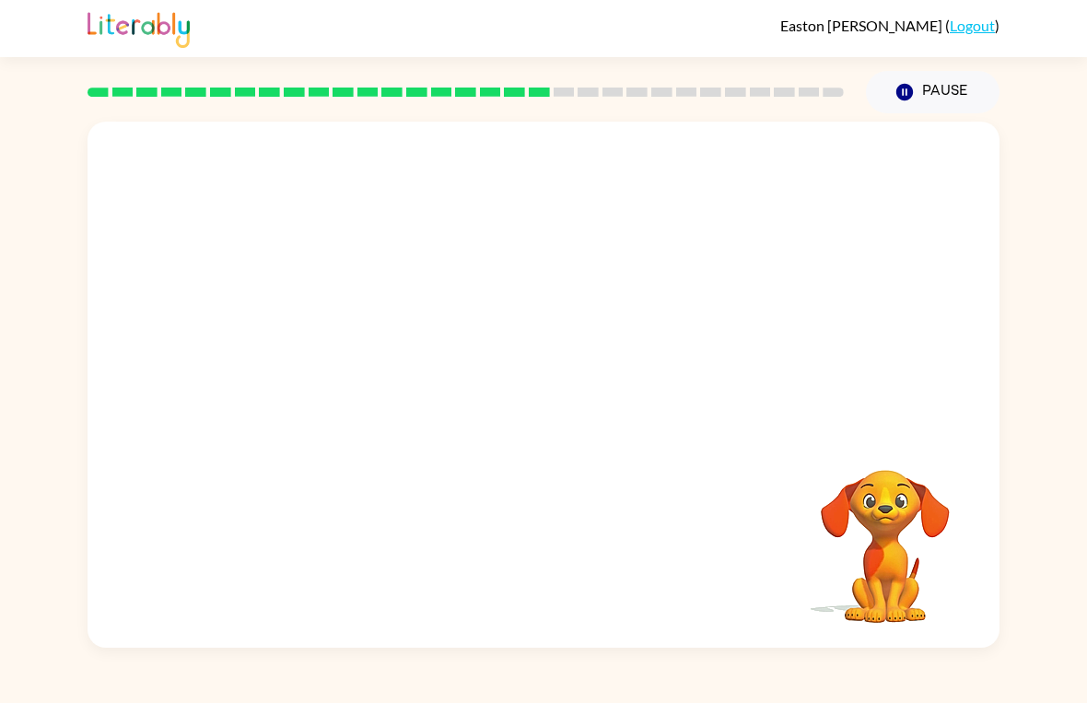
click at [693, 590] on div "Your browser must support playing .mp4 files to use Literably. Please try using…" at bounding box center [544, 385] width 912 height 526
click at [725, 687] on div "Easton Webster ( Logout ) Pause Pause Your browser must support playing .mp4 fi…" at bounding box center [543, 351] width 1087 height 703
click at [931, 600] on video "Your browser must support playing .mp4 files to use Literably. Please try using…" at bounding box center [885, 533] width 184 height 184
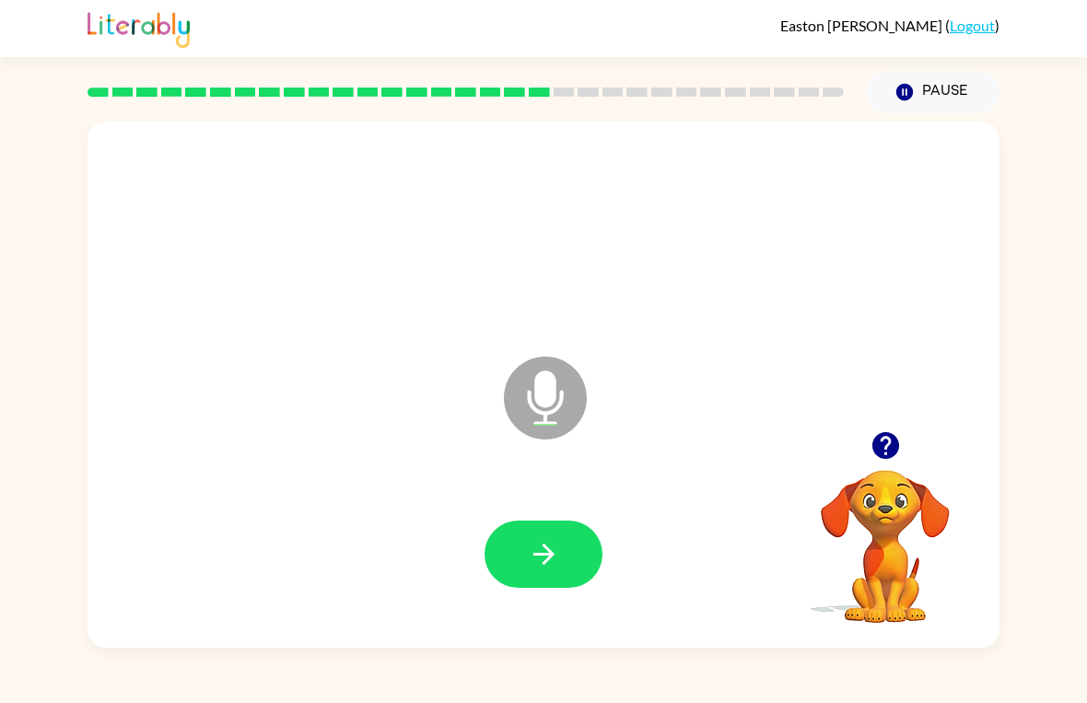
click at [554, 579] on button "button" at bounding box center [544, 554] width 118 height 67
click at [553, 578] on div at bounding box center [543, 554] width 875 height 151
click at [540, 557] on icon "button" at bounding box center [544, 554] width 32 height 32
click at [517, 558] on button "button" at bounding box center [544, 554] width 118 height 67
click at [525, 536] on button "button" at bounding box center [544, 554] width 118 height 67
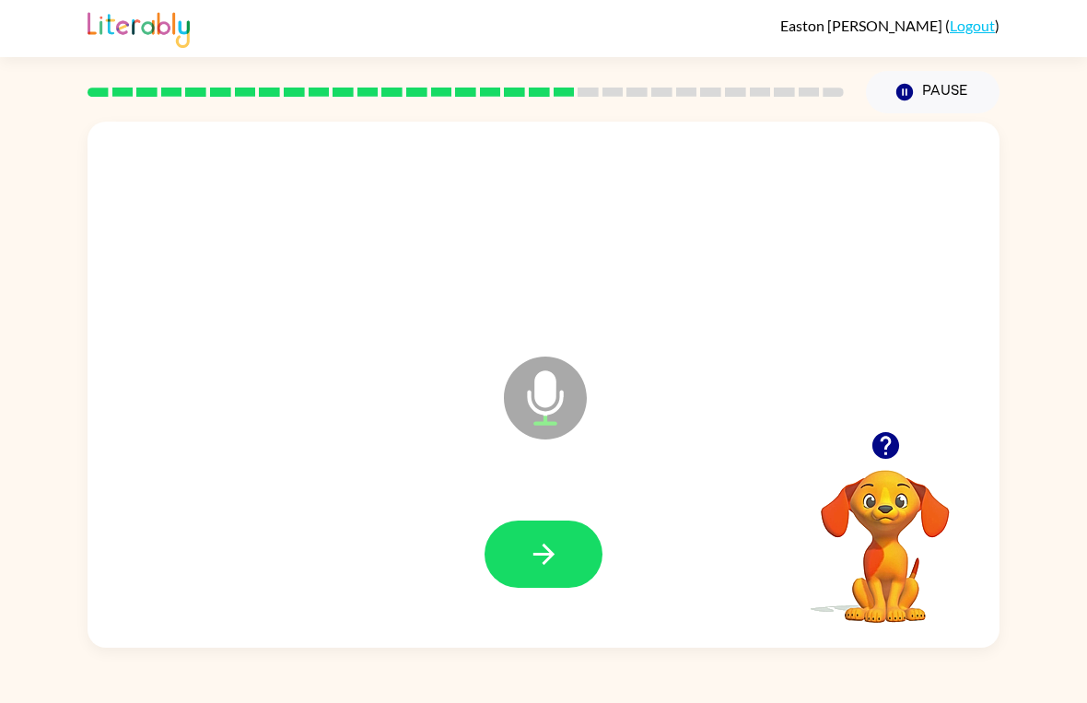
click at [516, 554] on button "button" at bounding box center [544, 554] width 118 height 67
click at [554, 545] on icon "button" at bounding box center [544, 554] width 32 height 32
click at [528, 557] on icon "button" at bounding box center [544, 554] width 32 height 32
click at [573, 533] on button "button" at bounding box center [544, 554] width 118 height 67
click at [546, 554] on icon "button" at bounding box center [543, 554] width 21 height 21
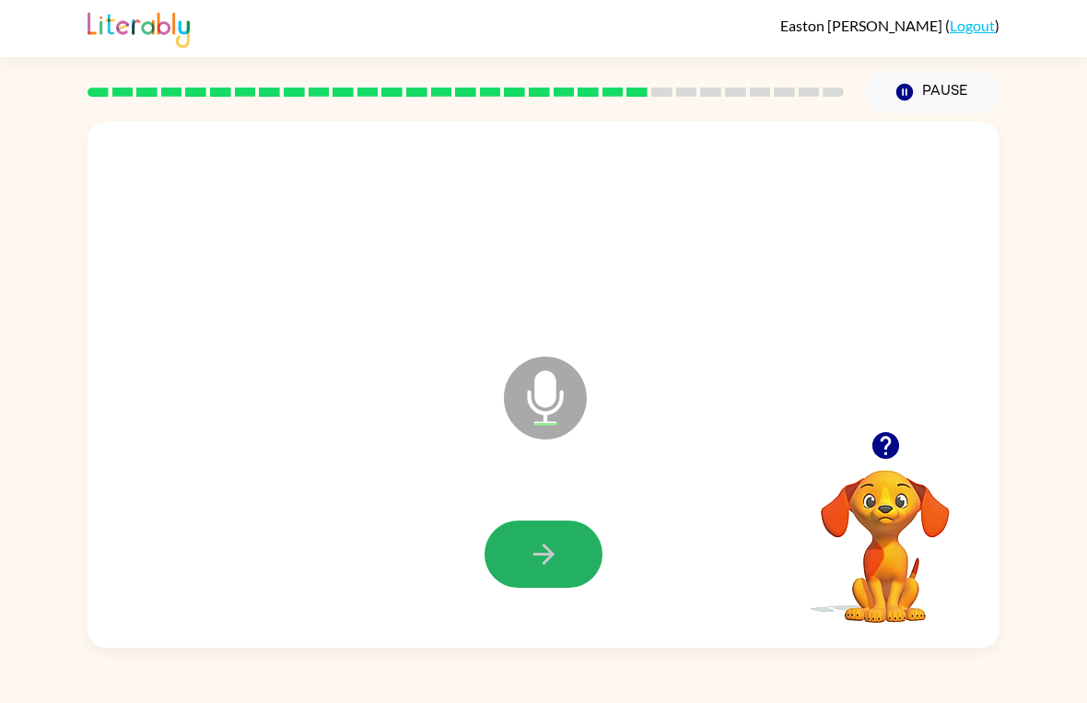
click at [516, 567] on button "button" at bounding box center [544, 554] width 118 height 67
click at [865, 443] on button "button" at bounding box center [886, 445] width 47 height 47
click at [905, 448] on video "Your browser must support playing .mp4 files to use Literably. Please try using…" at bounding box center [885, 533] width 184 height 184
click at [564, 552] on button "button" at bounding box center [544, 554] width 118 height 67
click at [558, 535] on button "button" at bounding box center [544, 554] width 118 height 67
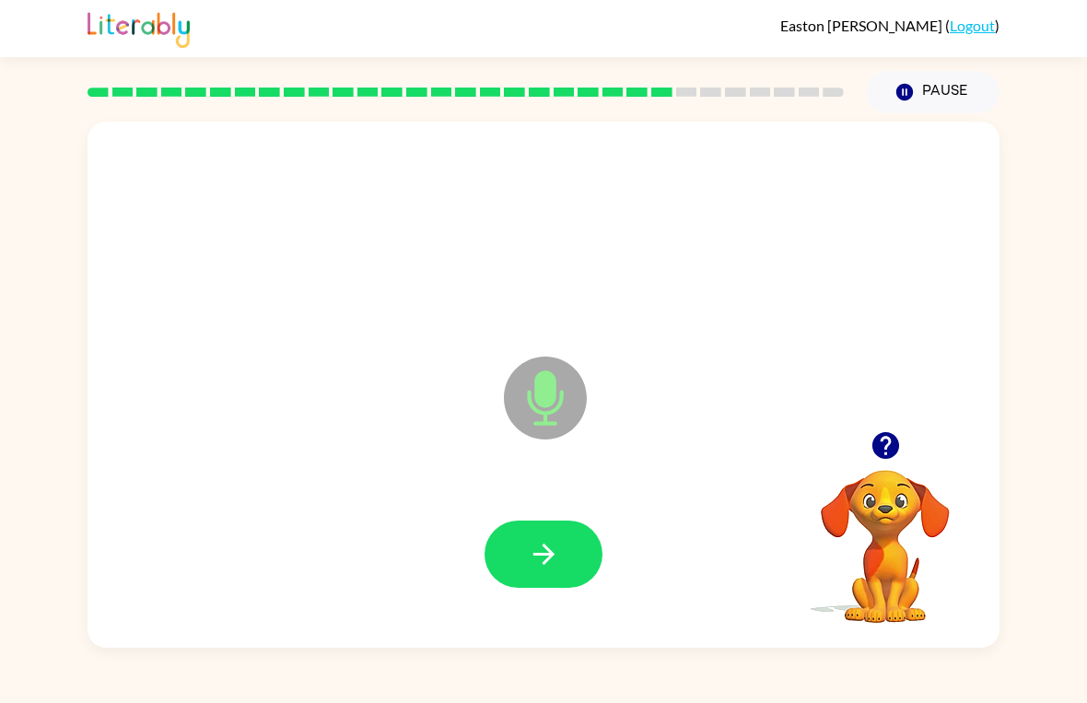
click at [544, 546] on icon "button" at bounding box center [543, 554] width 21 height 21
click at [553, 545] on icon "button" at bounding box center [544, 554] width 32 height 32
click at [899, 452] on icon "button" at bounding box center [886, 445] width 32 height 32
click at [566, 534] on button "button" at bounding box center [544, 554] width 118 height 67
click at [561, 543] on button "button" at bounding box center [544, 554] width 118 height 67
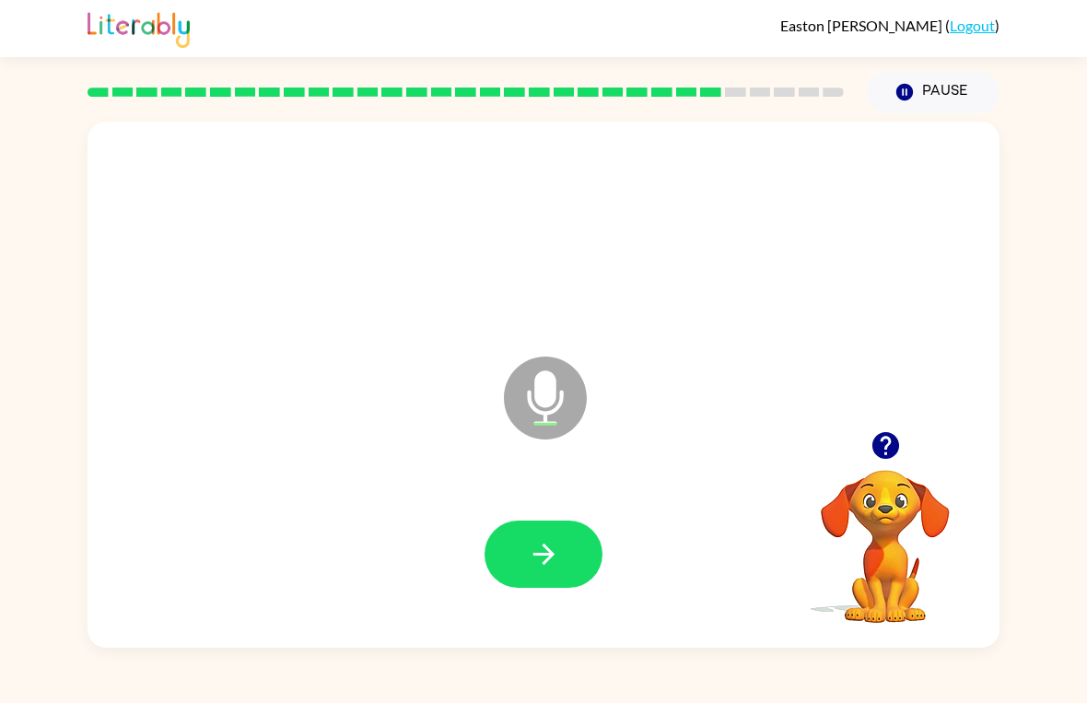
click at [510, 542] on button "button" at bounding box center [544, 554] width 118 height 67
click at [574, 561] on button "button" at bounding box center [544, 554] width 118 height 67
click at [557, 546] on icon "button" at bounding box center [544, 554] width 32 height 32
click at [550, 569] on icon "button" at bounding box center [544, 554] width 32 height 32
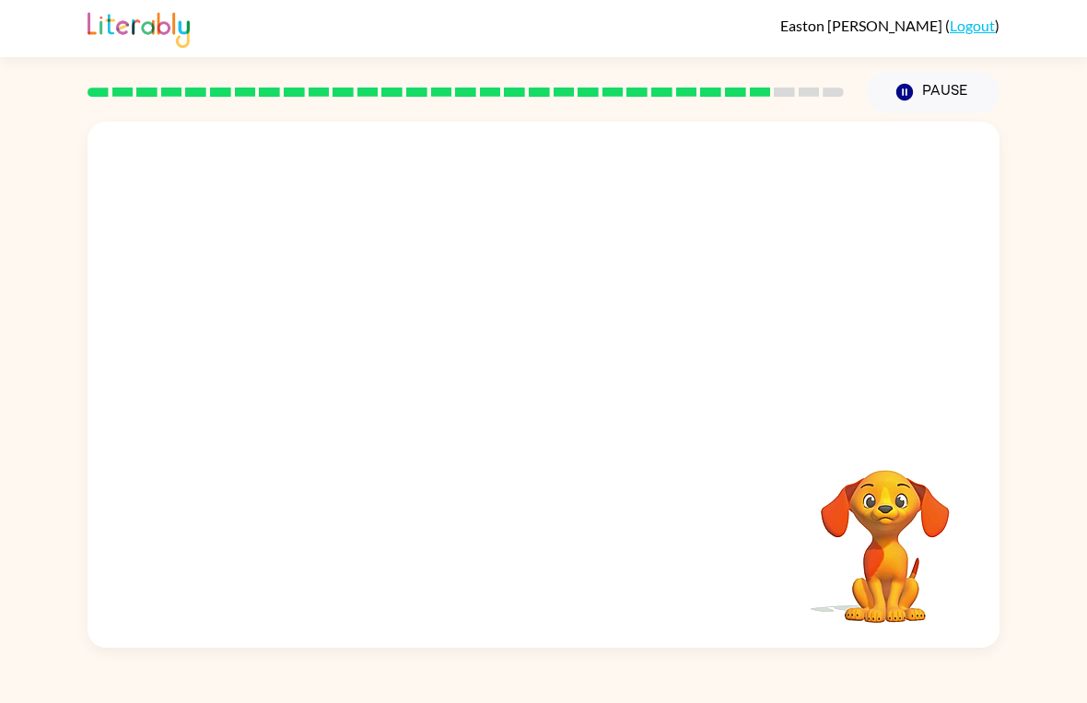
click at [868, 626] on div "Your browser must support playing .mp4 files to use Literably. Please try using…" at bounding box center [885, 533] width 184 height 184
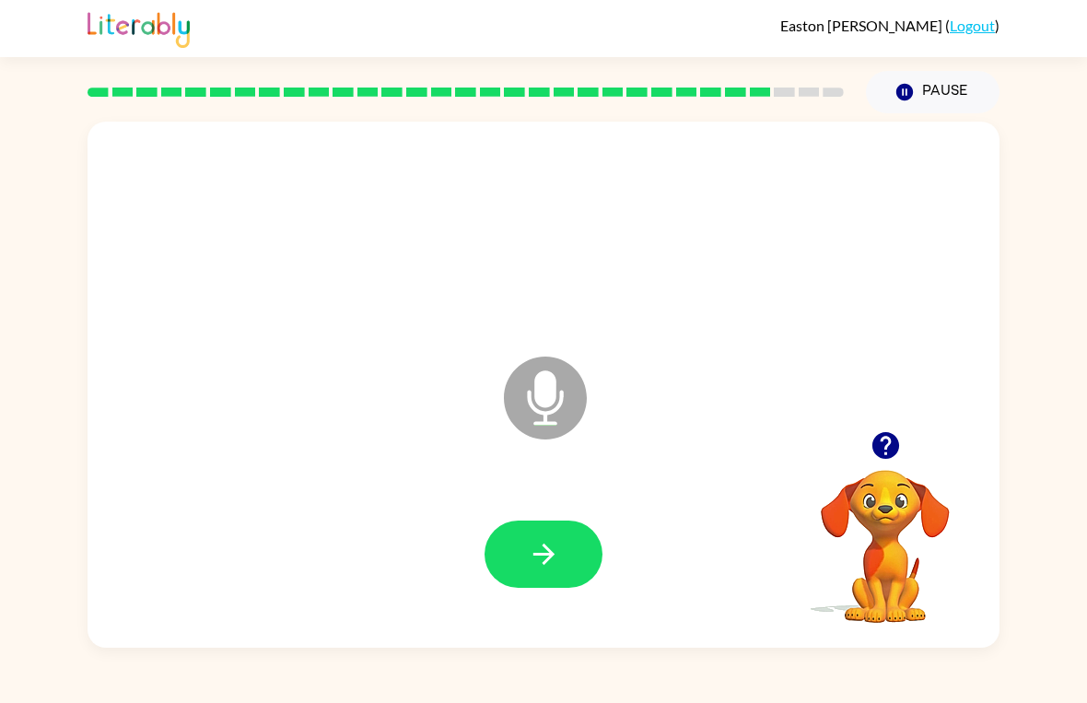
click at [900, 452] on icon "button" at bounding box center [886, 445] width 32 height 32
click at [541, 522] on button "button" at bounding box center [544, 554] width 118 height 67
click at [541, 537] on button "button" at bounding box center [544, 554] width 118 height 67
click at [538, 545] on icon "button" at bounding box center [544, 554] width 32 height 32
click at [883, 459] on icon "button" at bounding box center [885, 445] width 27 height 27
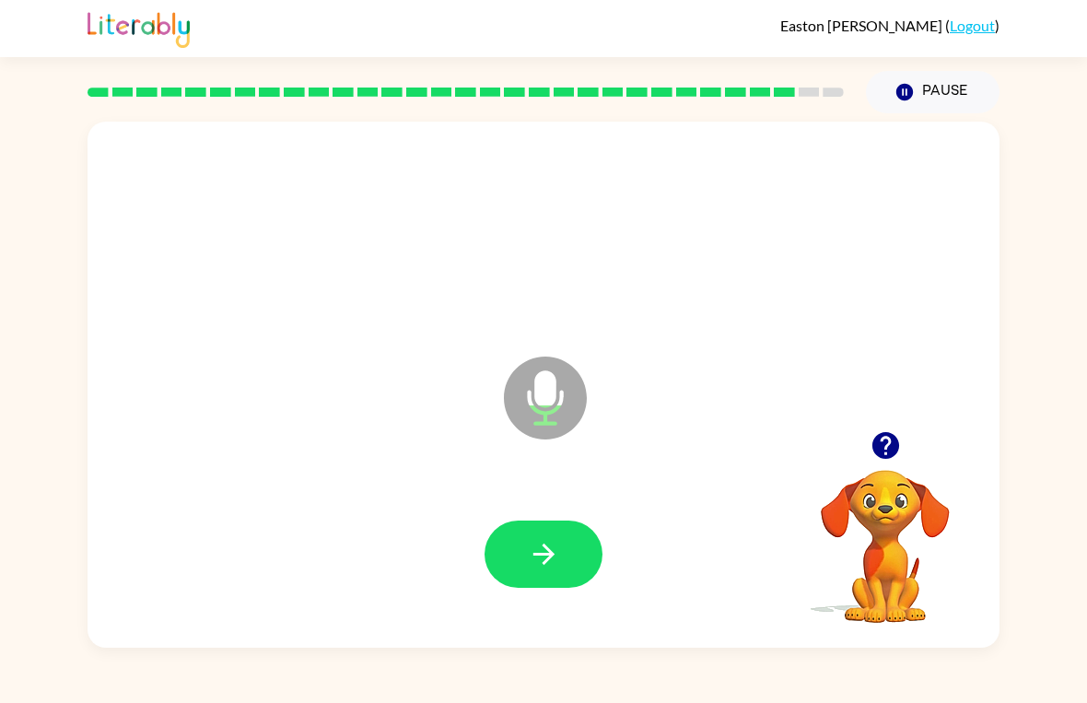
click at [883, 445] on icon "button" at bounding box center [885, 445] width 27 height 27
click at [544, 529] on button "button" at bounding box center [544, 554] width 118 height 67
click at [887, 433] on icon "button" at bounding box center [886, 445] width 32 height 32
click at [590, 565] on button "button" at bounding box center [544, 554] width 118 height 67
click at [543, 562] on icon "button" at bounding box center [544, 554] width 32 height 32
